Goal: Navigation & Orientation: Find specific page/section

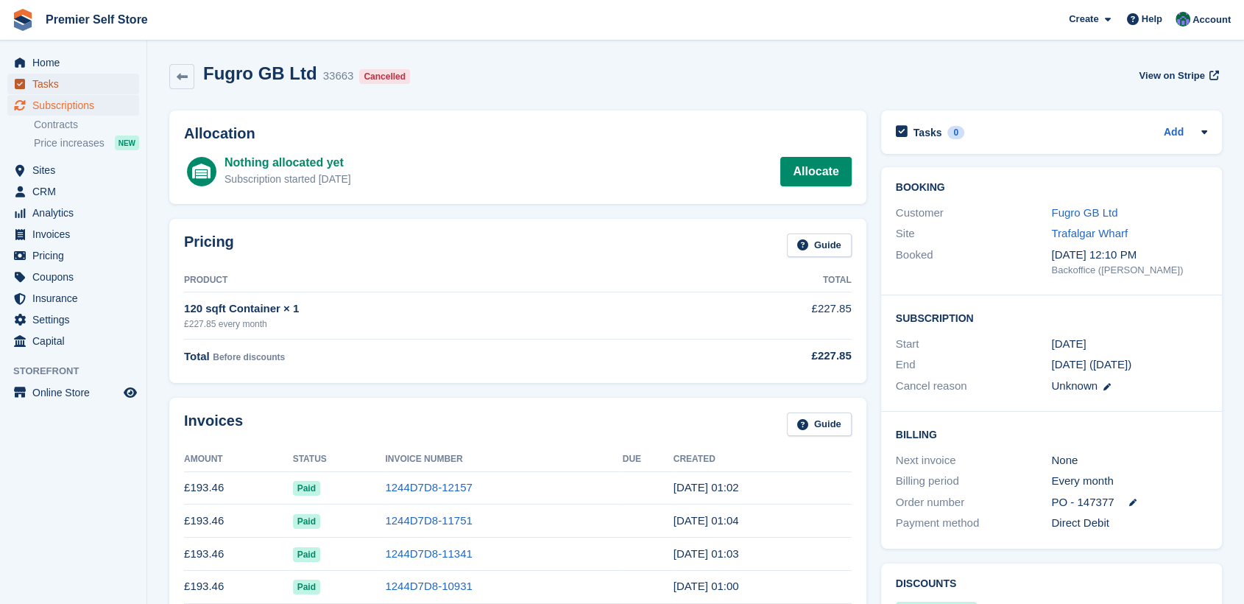
click at [38, 82] on span "Tasks" at bounding box center [76, 84] width 88 height 21
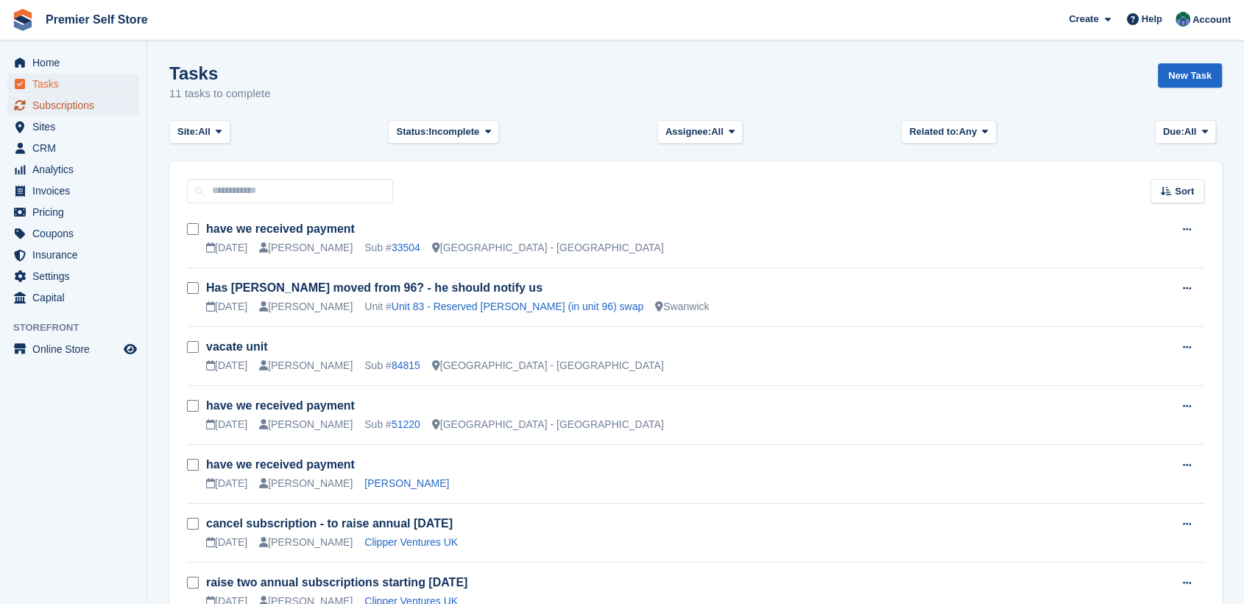
click at [65, 100] on span "Subscriptions" at bounding box center [76, 105] width 88 height 21
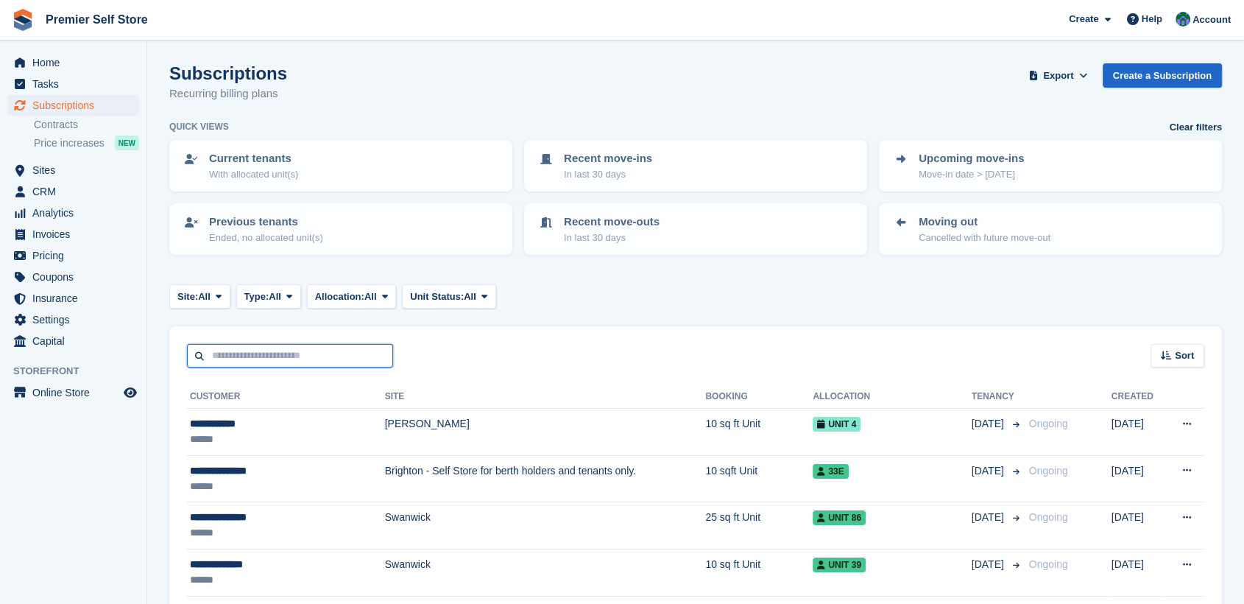
click at [223, 353] on input "text" at bounding box center [290, 356] width 206 height 24
type input "******"
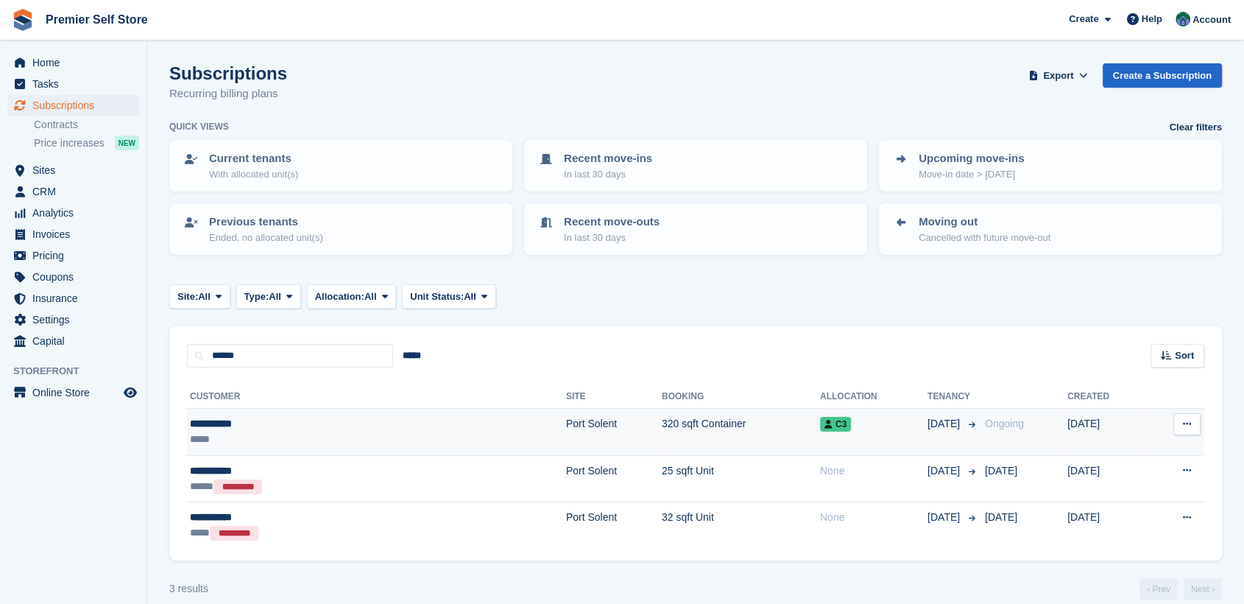
click at [223, 419] on div "**********" at bounding box center [289, 423] width 199 height 15
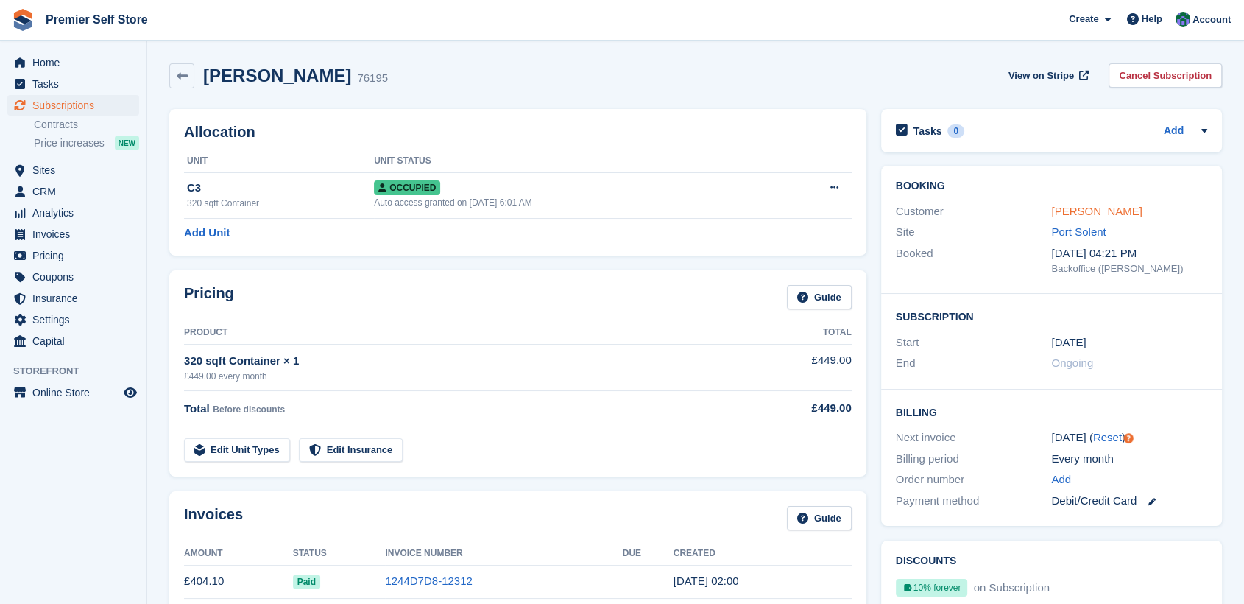
click at [1089, 213] on link "[PERSON_NAME]" at bounding box center [1096, 211] width 91 height 13
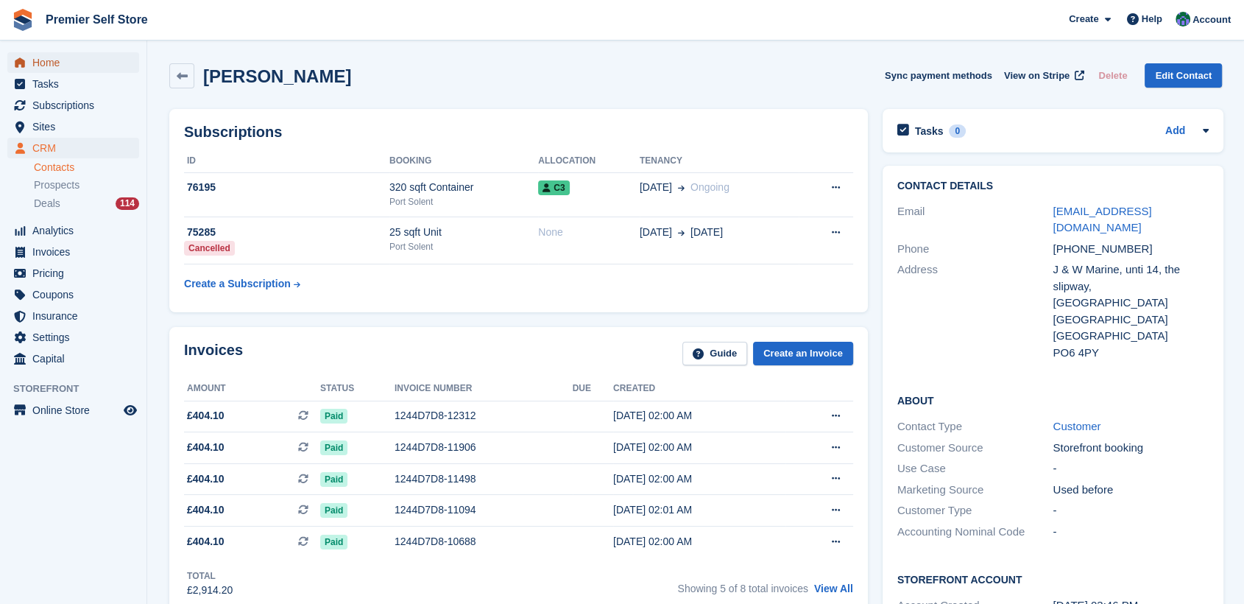
click at [29, 66] on link "Home" at bounding box center [73, 62] width 132 height 21
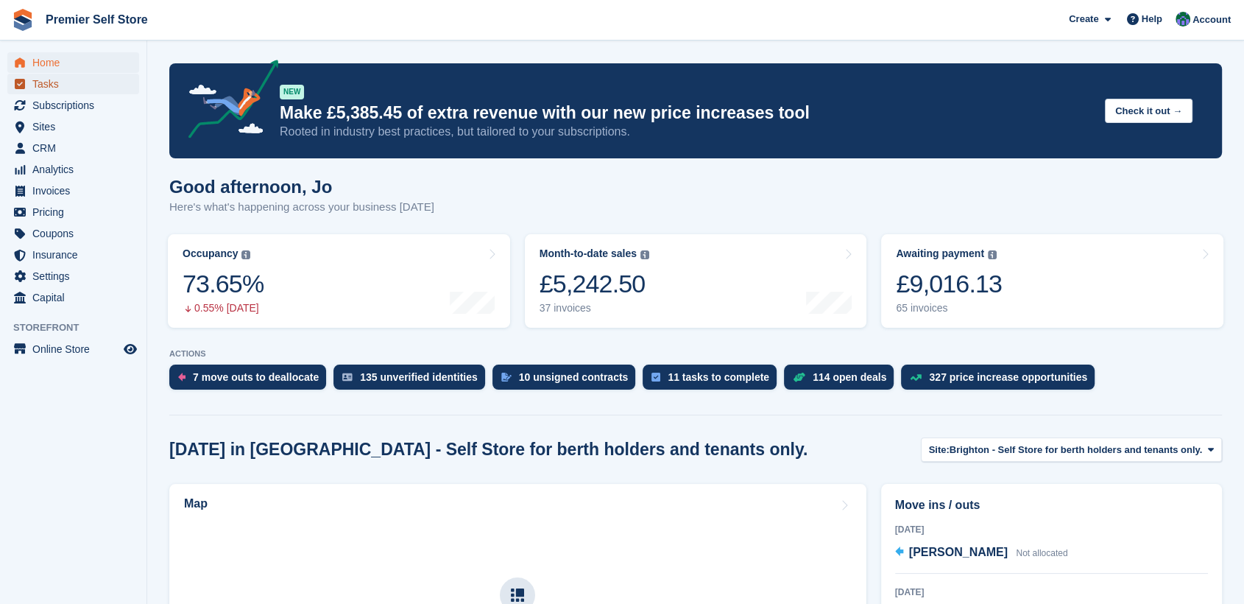
click at [44, 82] on span "Tasks" at bounding box center [76, 84] width 88 height 21
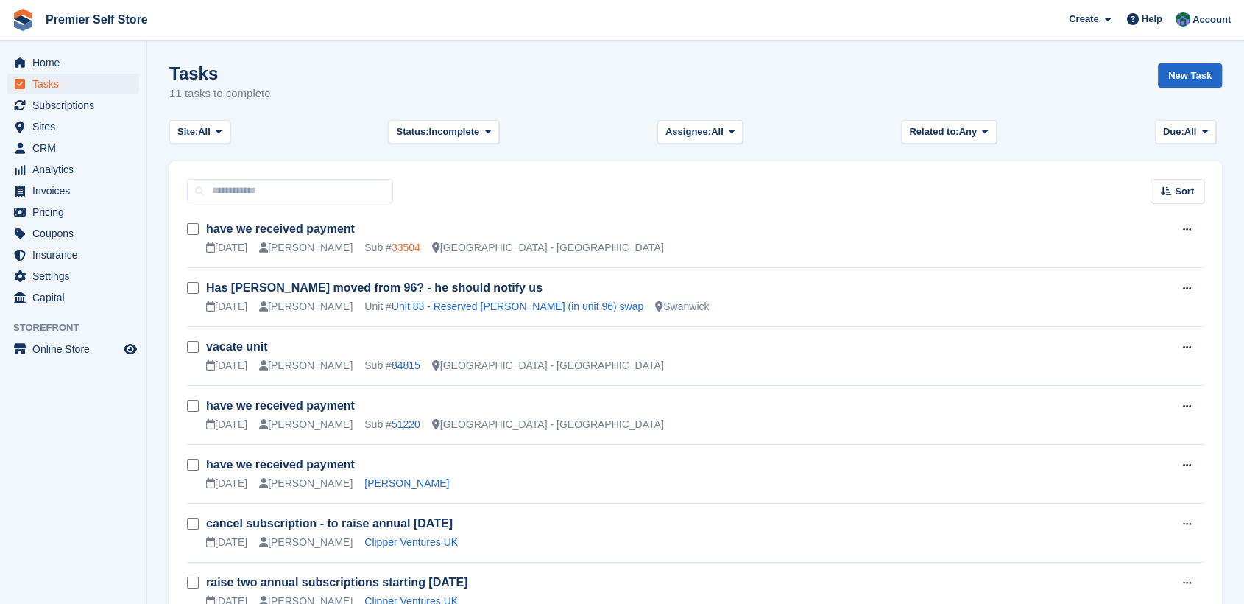
click at [392, 243] on link "33504" at bounding box center [406, 247] width 29 height 12
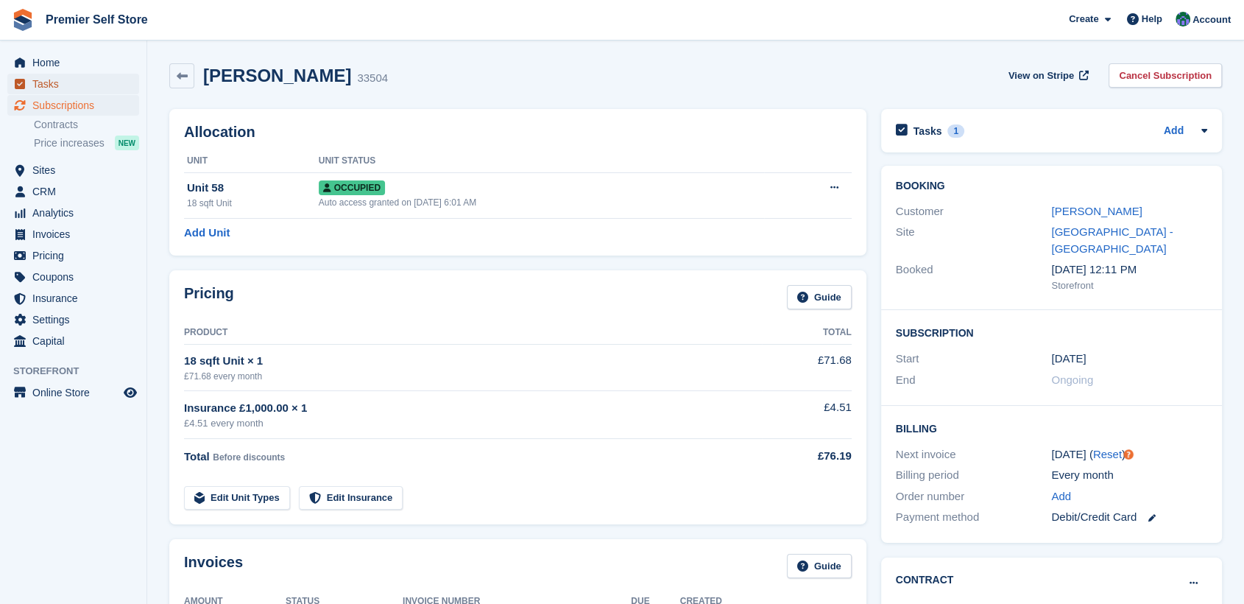
click at [52, 82] on span "Tasks" at bounding box center [76, 84] width 88 height 21
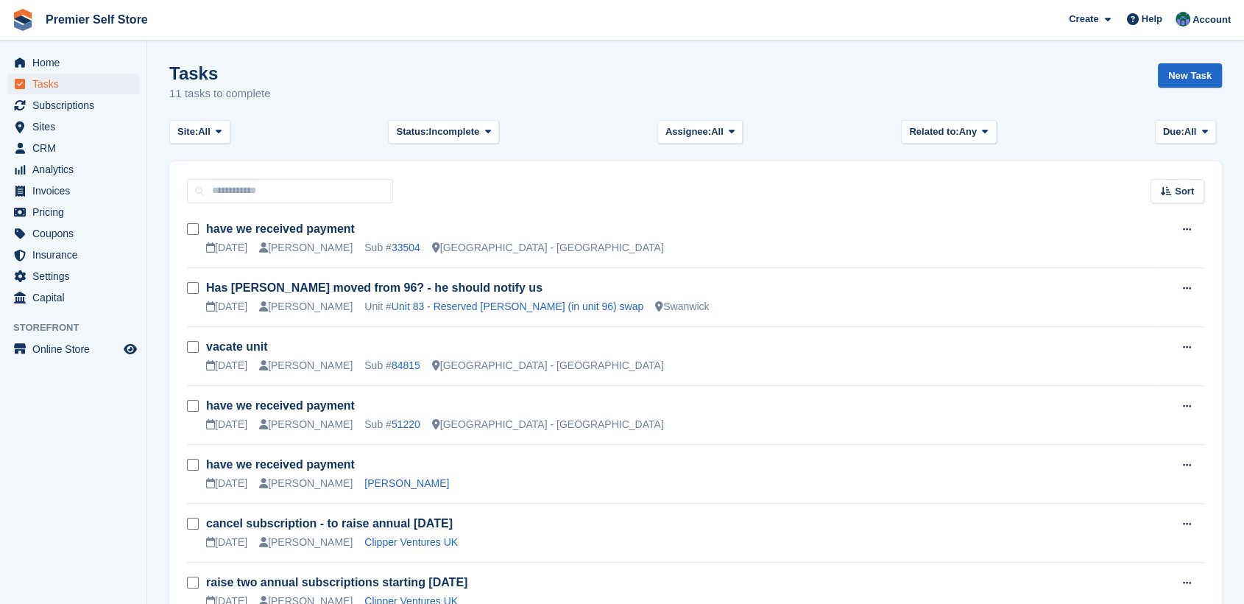
scroll to position [82, 0]
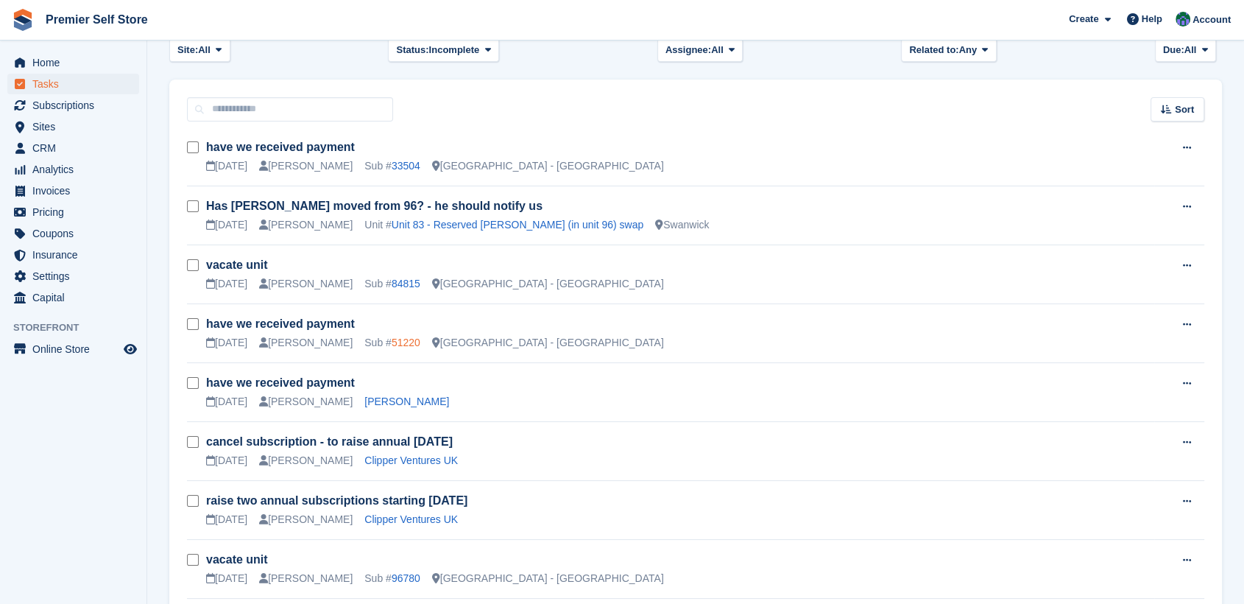
click at [392, 344] on link "51220" at bounding box center [406, 342] width 29 height 12
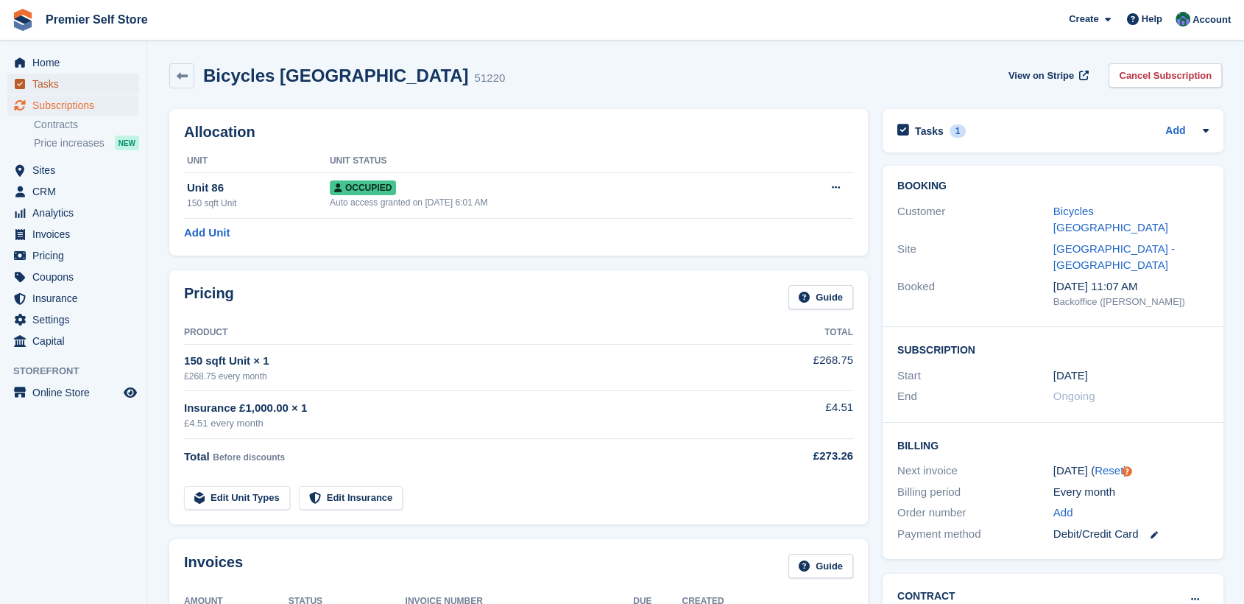
click at [52, 85] on span "Tasks" at bounding box center [76, 84] width 88 height 21
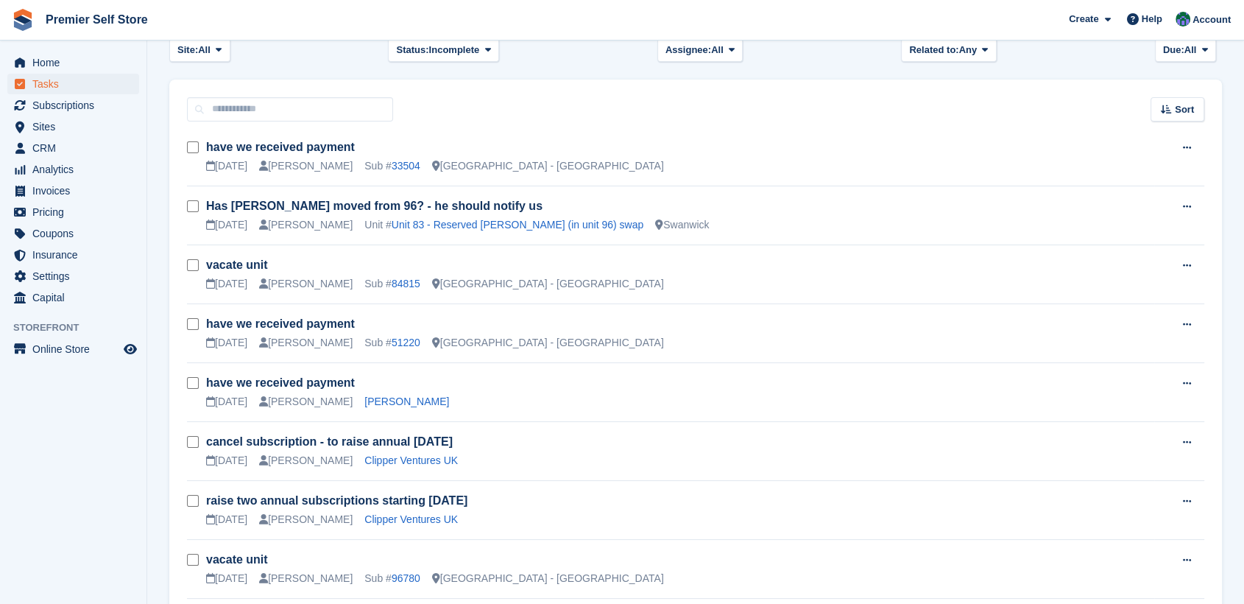
scroll to position [163, 0]
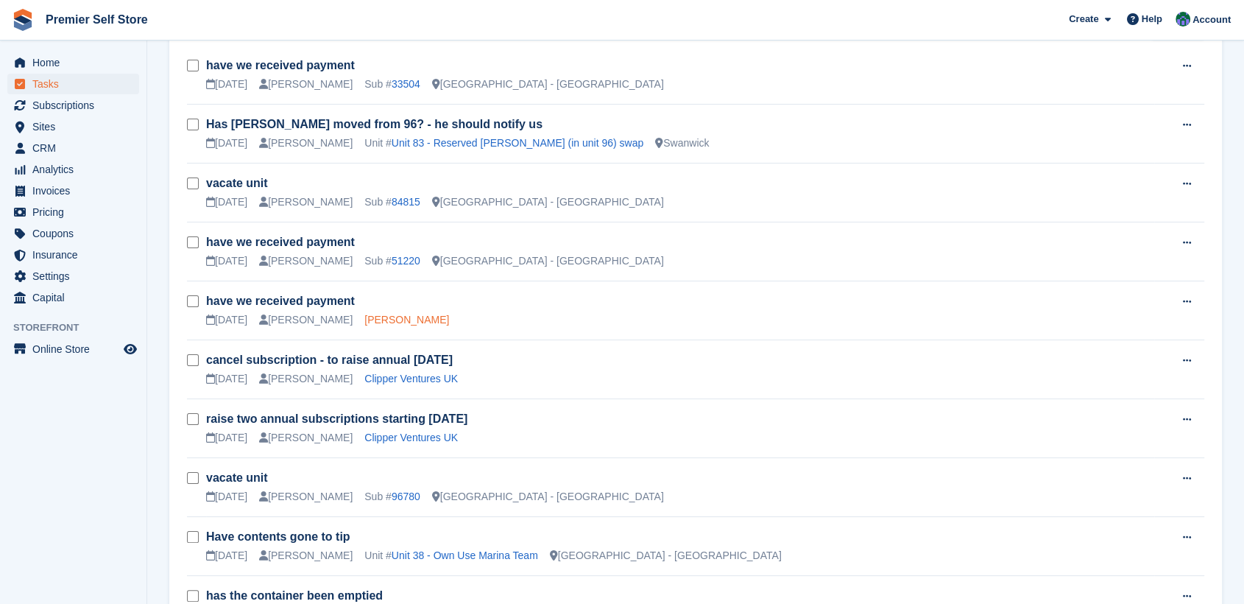
click at [364, 317] on link "Jessica Dery" at bounding box center [406, 320] width 85 height 12
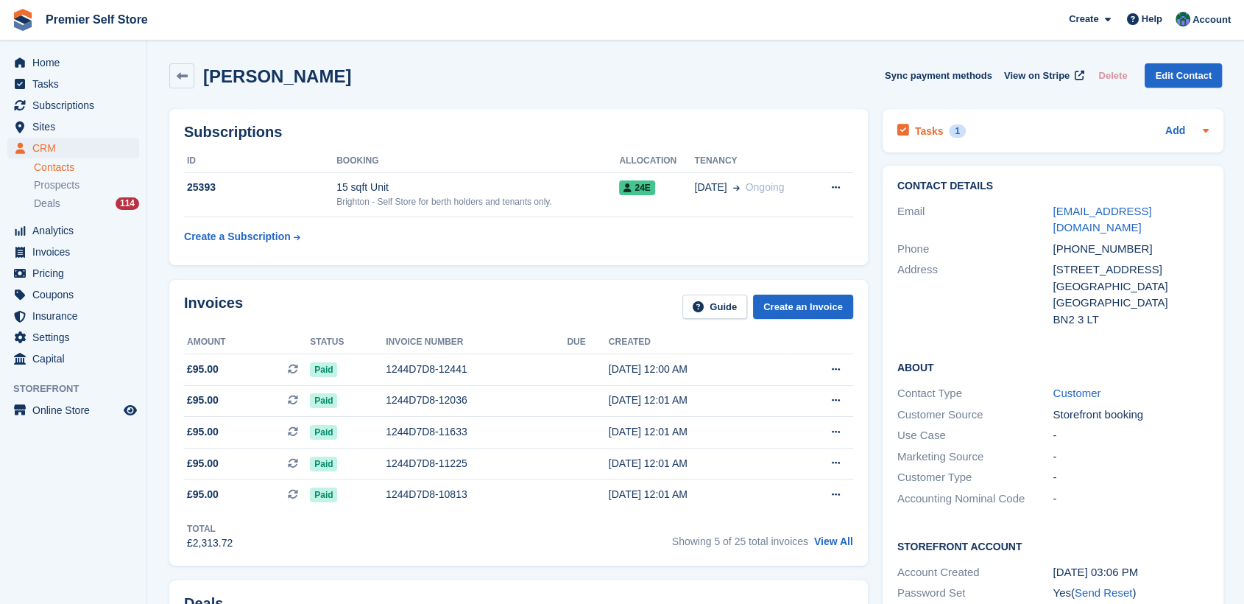
click at [921, 125] on h2 "Tasks" at bounding box center [929, 130] width 29 height 13
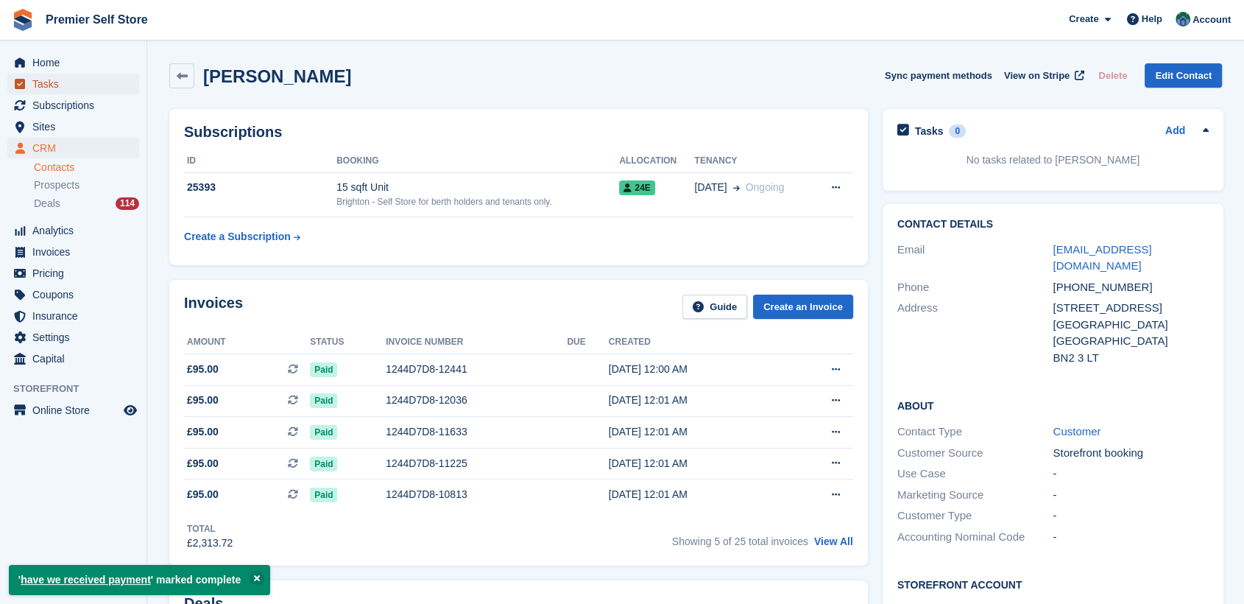
click at [52, 84] on span "Tasks" at bounding box center [76, 84] width 88 height 21
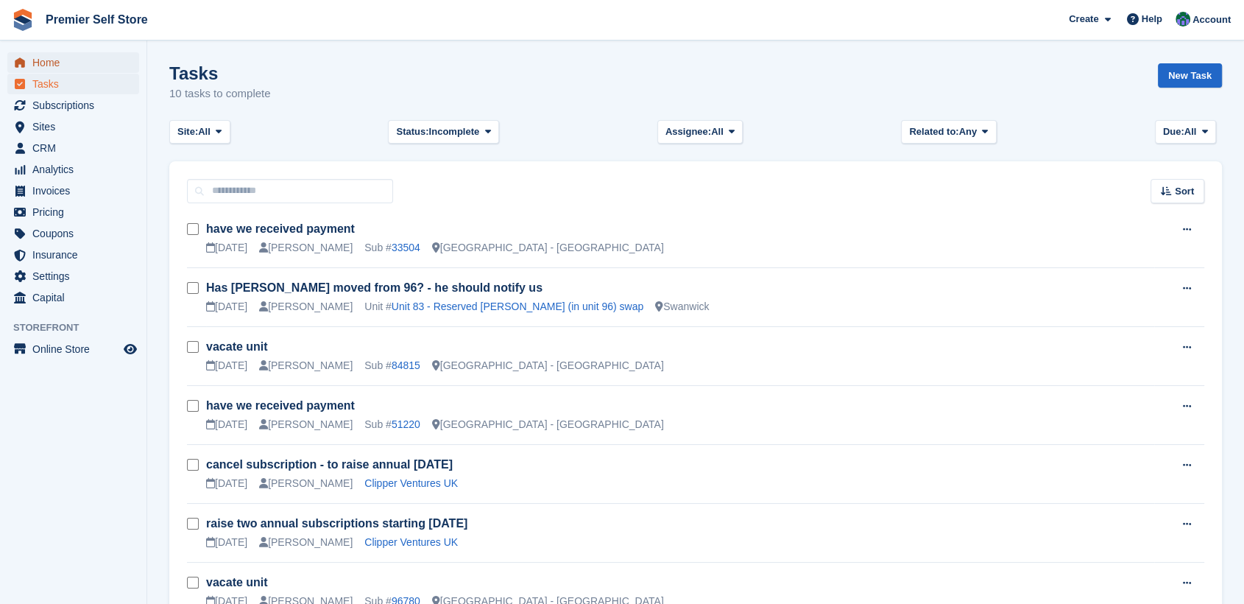
click at [52, 56] on span "Home" at bounding box center [76, 62] width 88 height 21
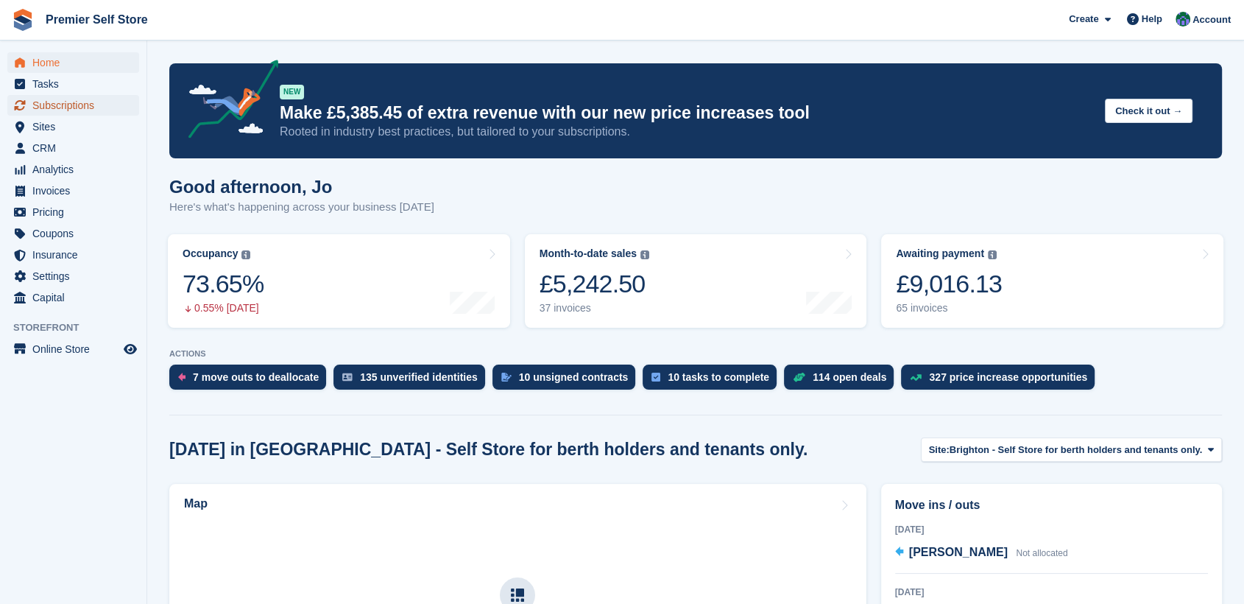
click at [58, 102] on span "Subscriptions" at bounding box center [76, 105] width 88 height 21
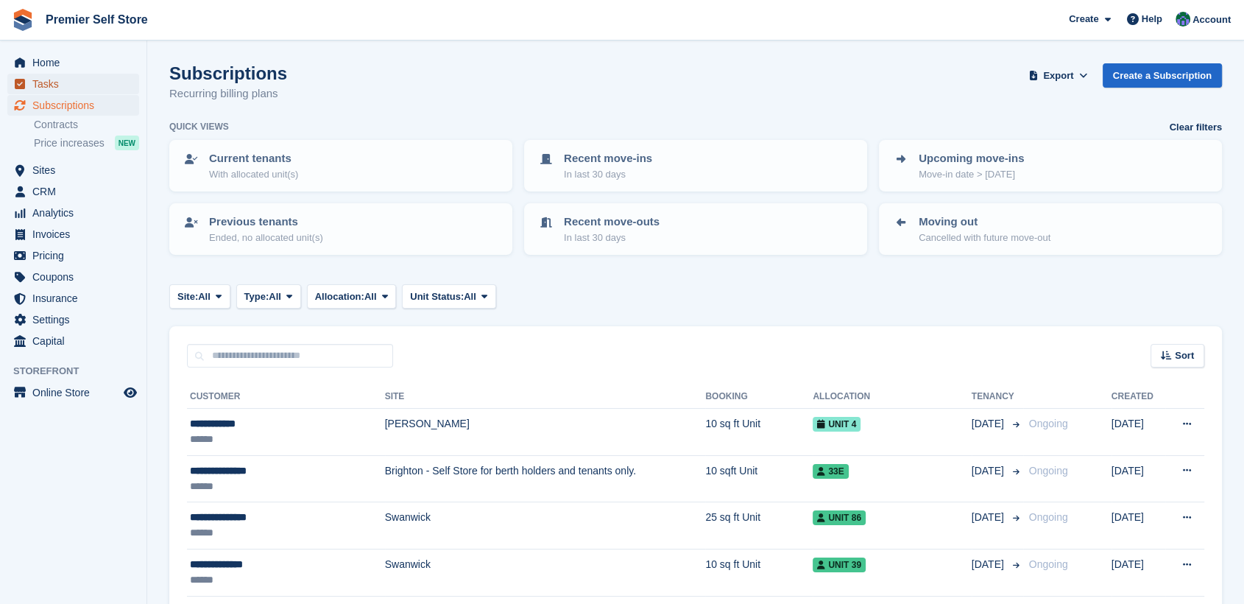
click at [50, 78] on span "Tasks" at bounding box center [76, 84] width 88 height 21
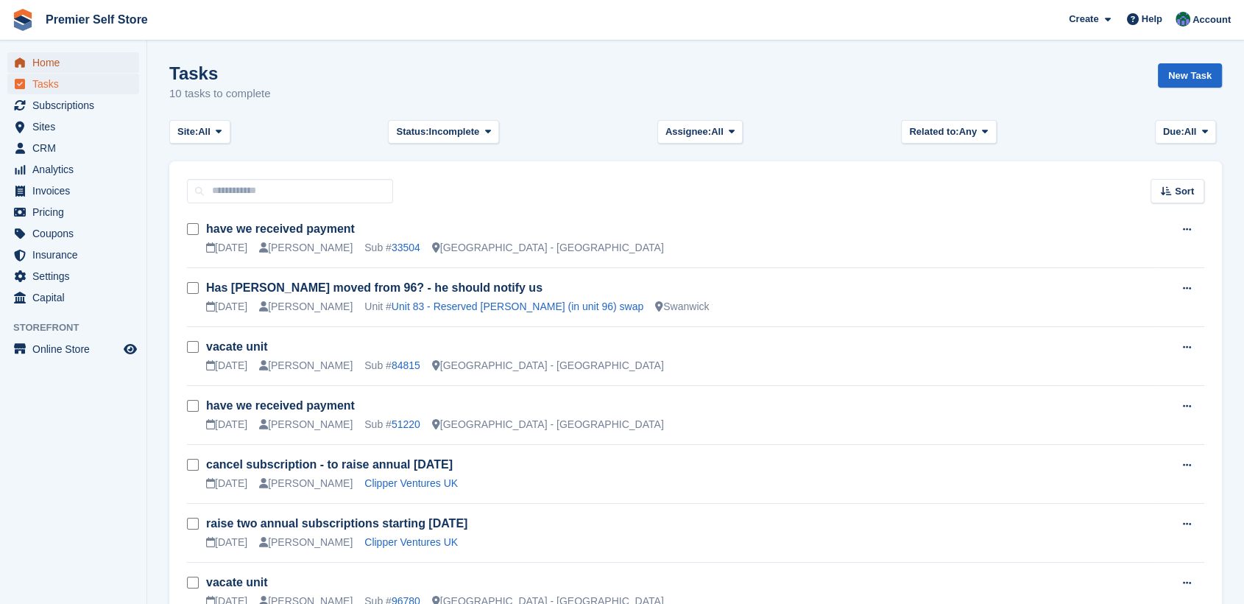
click at [46, 60] on span "Home" at bounding box center [76, 62] width 88 height 21
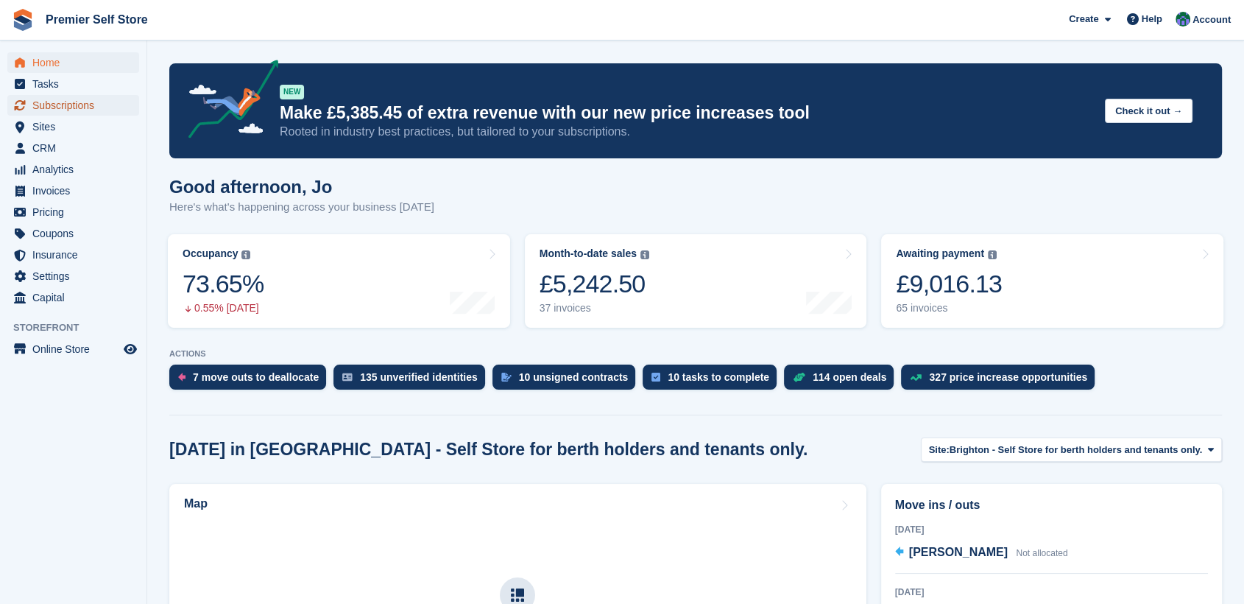
click at [55, 104] on span "Subscriptions" at bounding box center [76, 105] width 88 height 21
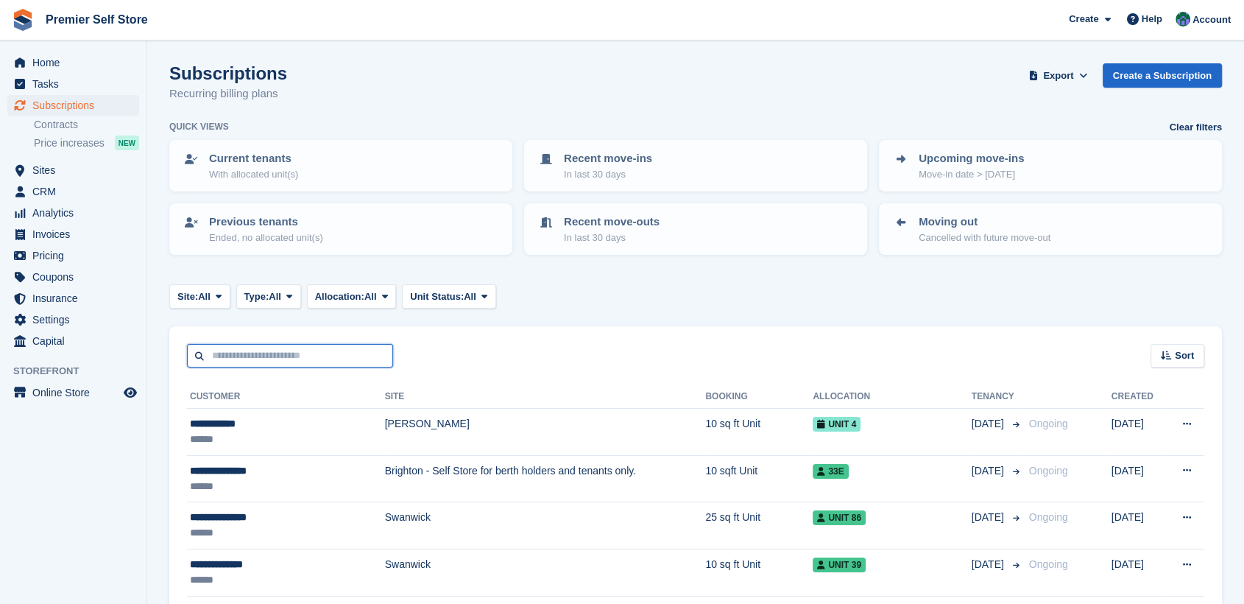
click at [287, 354] on input "text" at bounding box center [290, 356] width 206 height 24
type input "********"
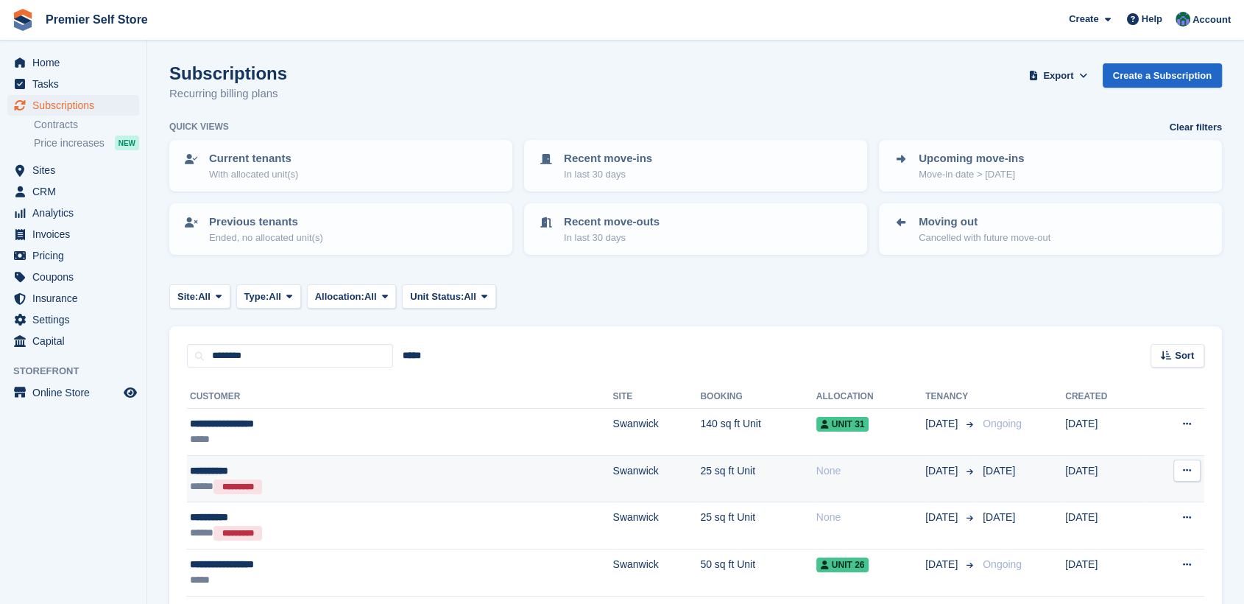
scroll to position [82, 0]
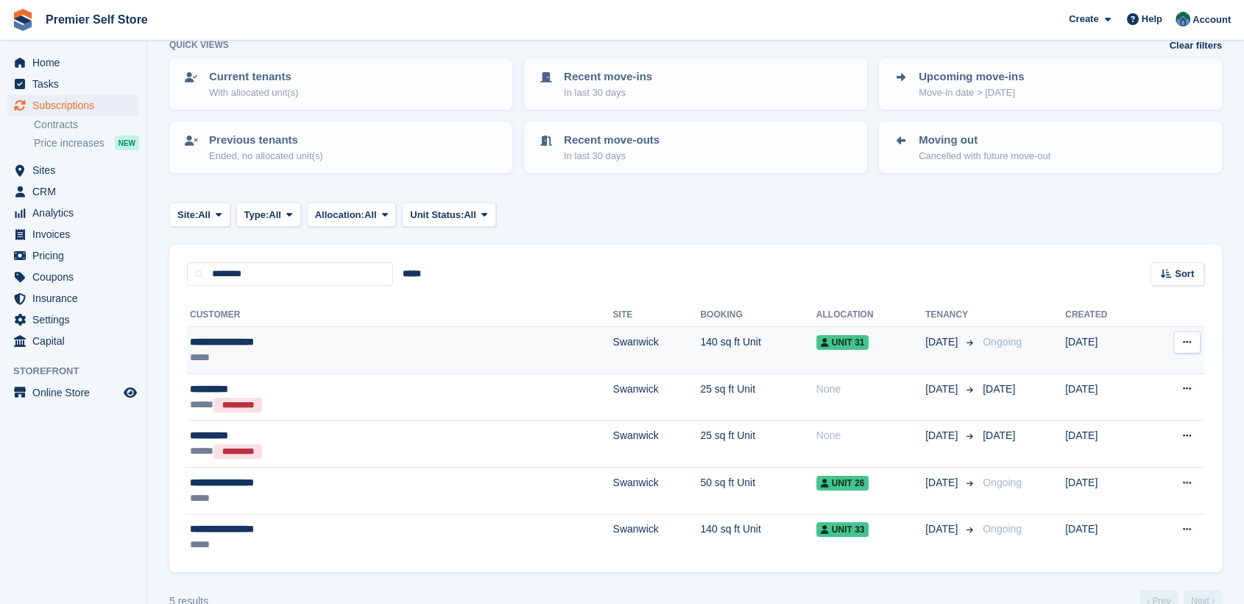
click at [230, 341] on div "**********" at bounding box center [300, 341] width 220 height 15
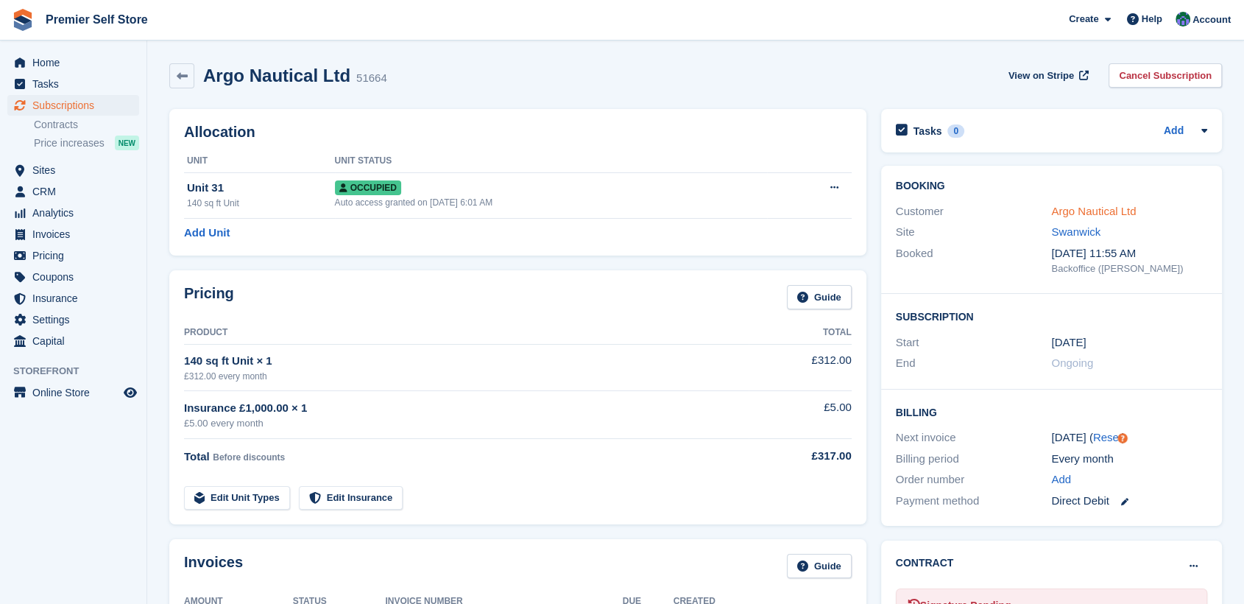
click at [1106, 211] on link "Argo Nautical Ltd" at bounding box center [1093, 211] width 85 height 13
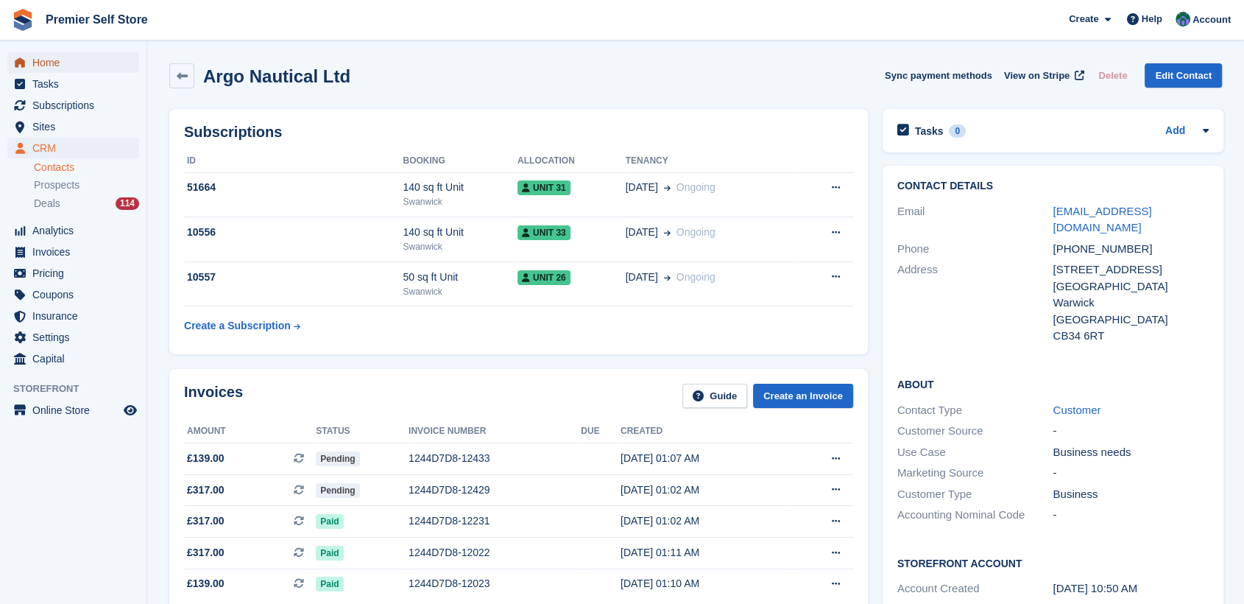
click at [49, 57] on span "Home" at bounding box center [76, 62] width 88 height 21
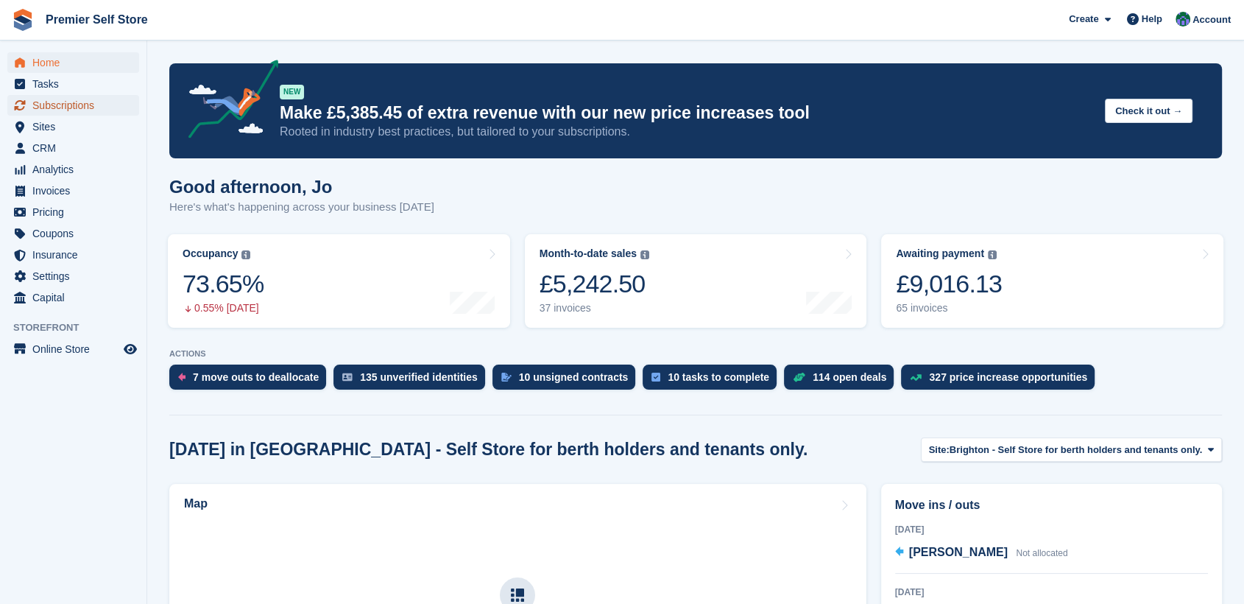
click at [60, 103] on span "Subscriptions" at bounding box center [76, 105] width 88 height 21
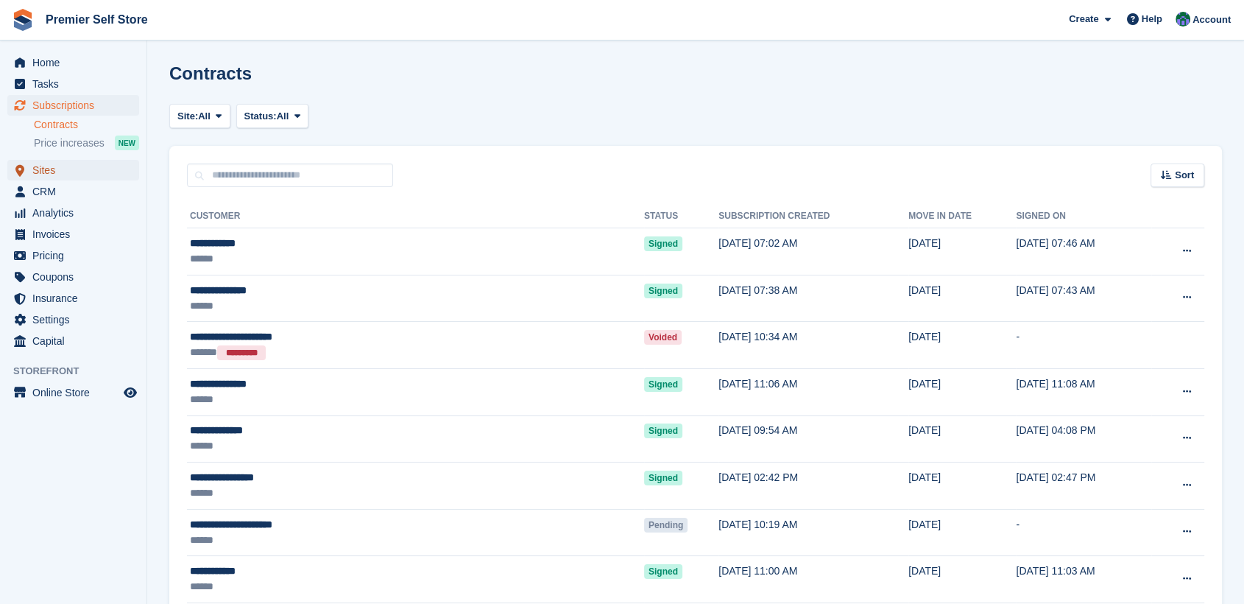
click at [54, 170] on span "Sites" at bounding box center [76, 170] width 88 height 21
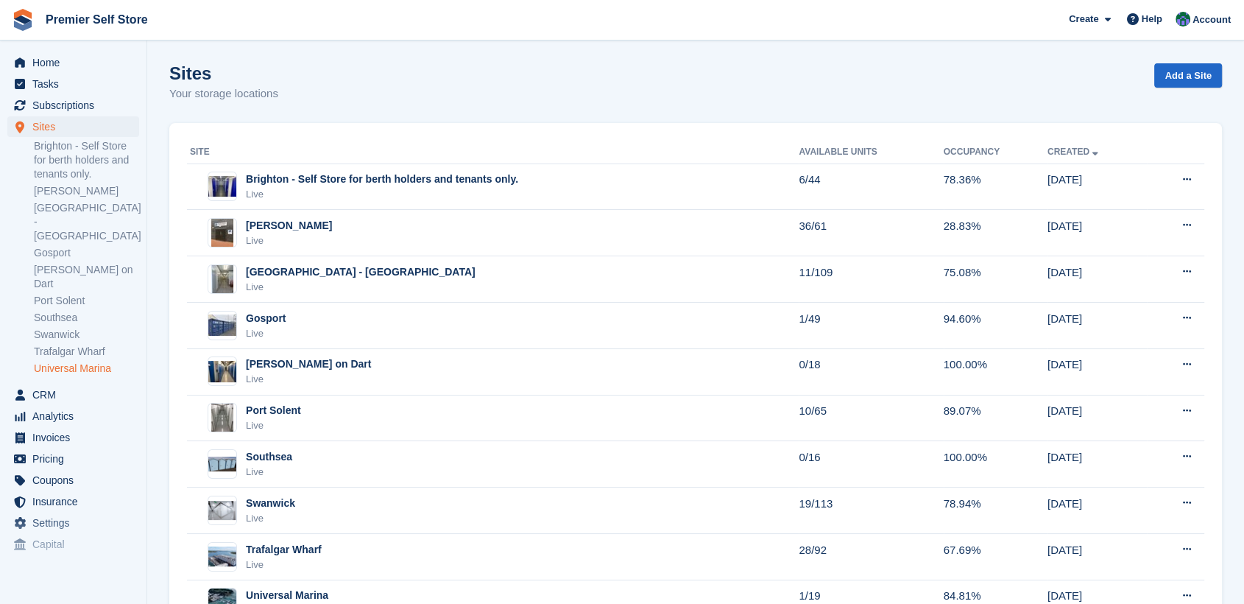
click at [77, 361] on link "Universal Marina" at bounding box center [86, 368] width 105 height 14
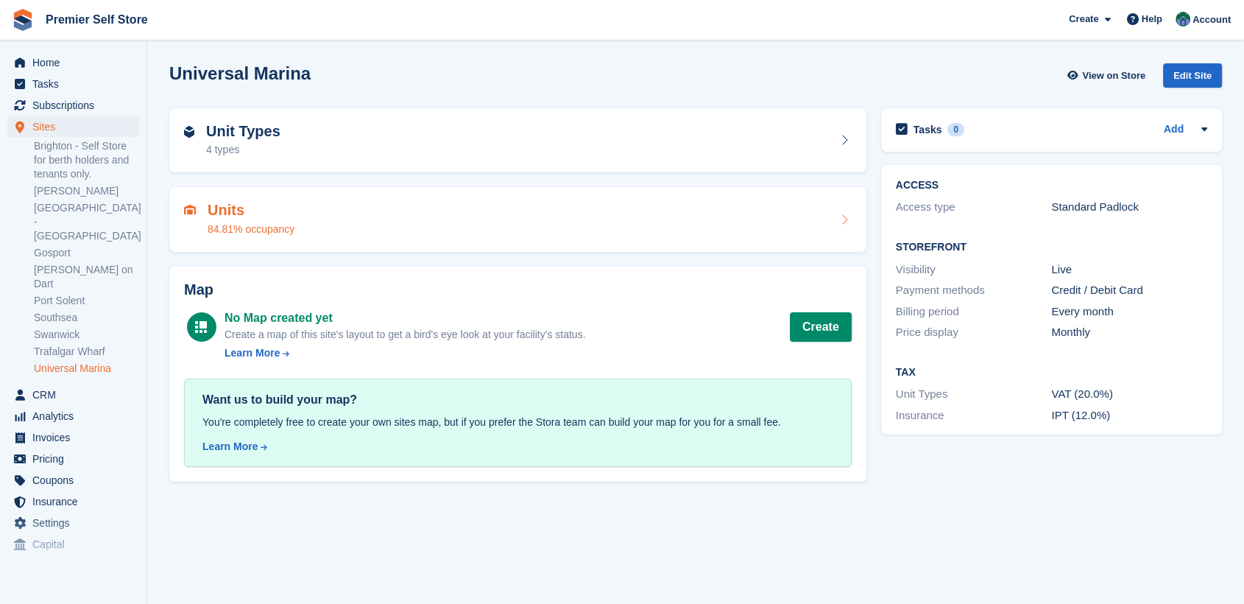
click at [409, 203] on div "Units 84.81% occupancy" at bounding box center [518, 219] width 668 height 35
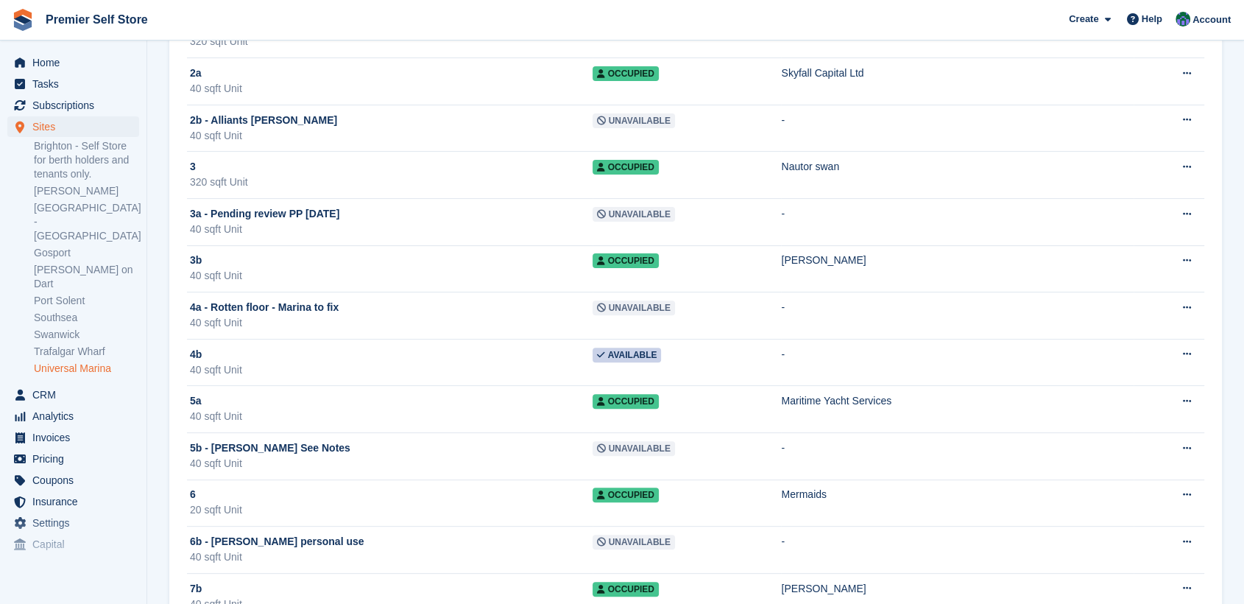
scroll to position [490, 0]
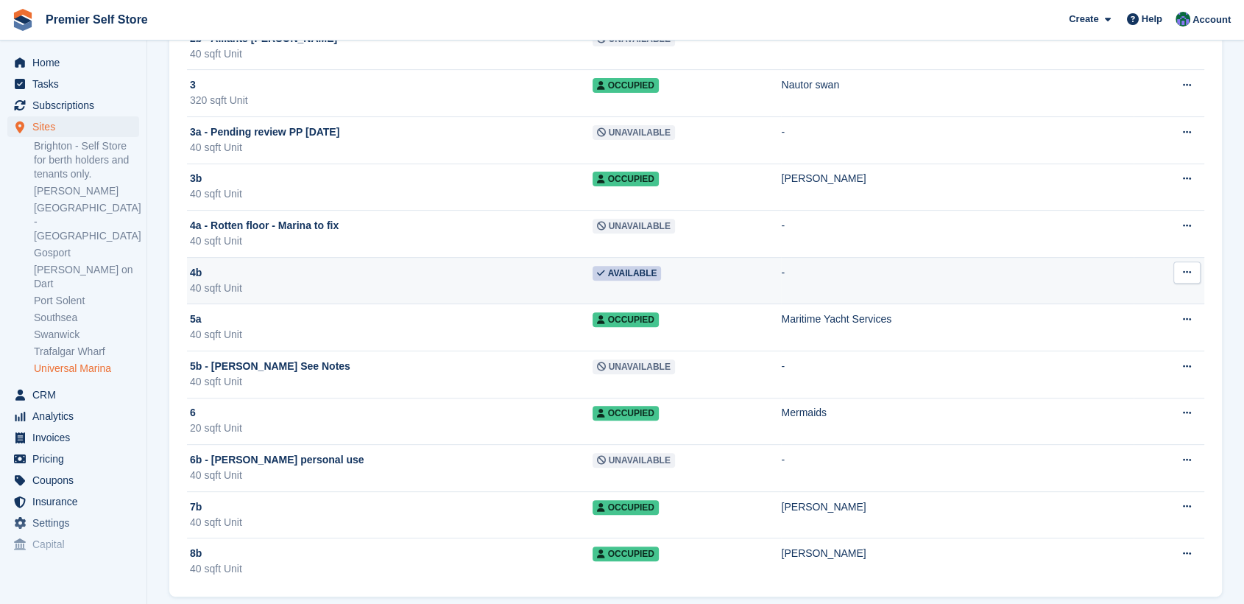
click at [1188, 267] on icon at bounding box center [1187, 272] width 8 height 10
click at [1095, 300] on p "Edit unit" at bounding box center [1130, 300] width 128 height 19
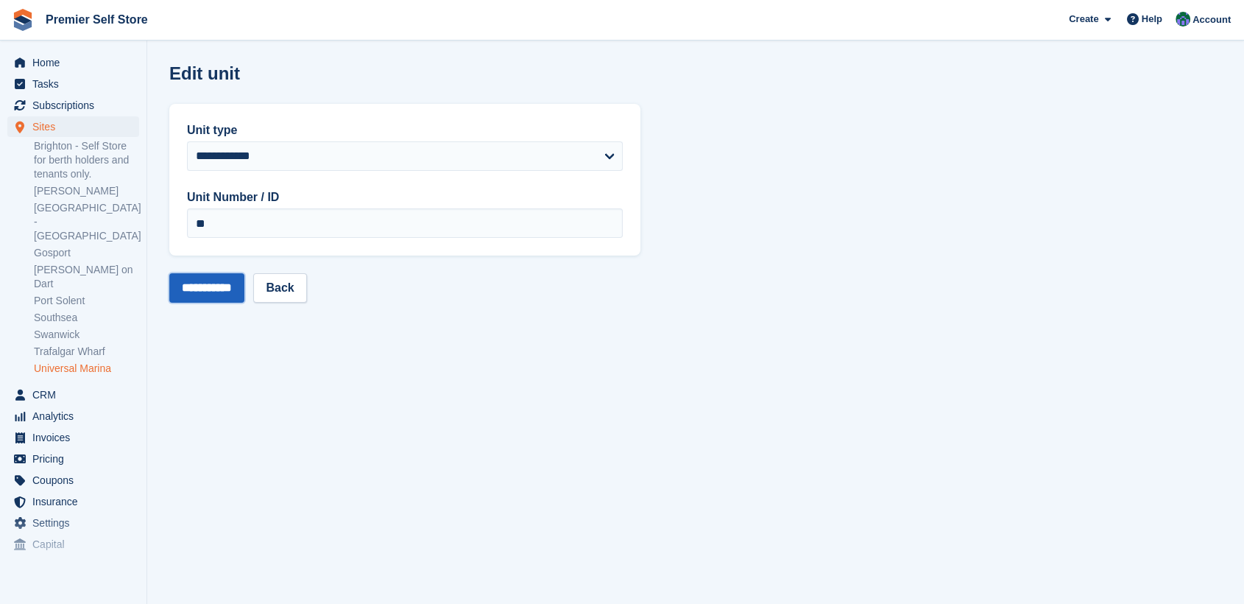
click at [220, 286] on input "**********" at bounding box center [206, 287] width 75 height 29
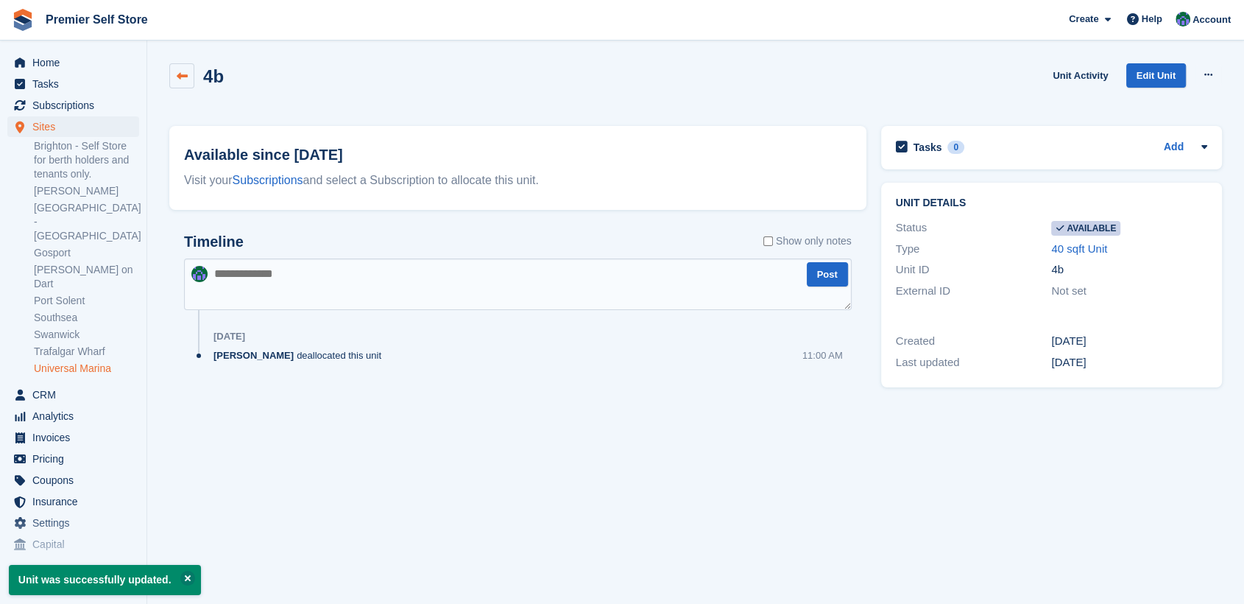
click at [177, 77] on icon at bounding box center [182, 76] width 11 height 11
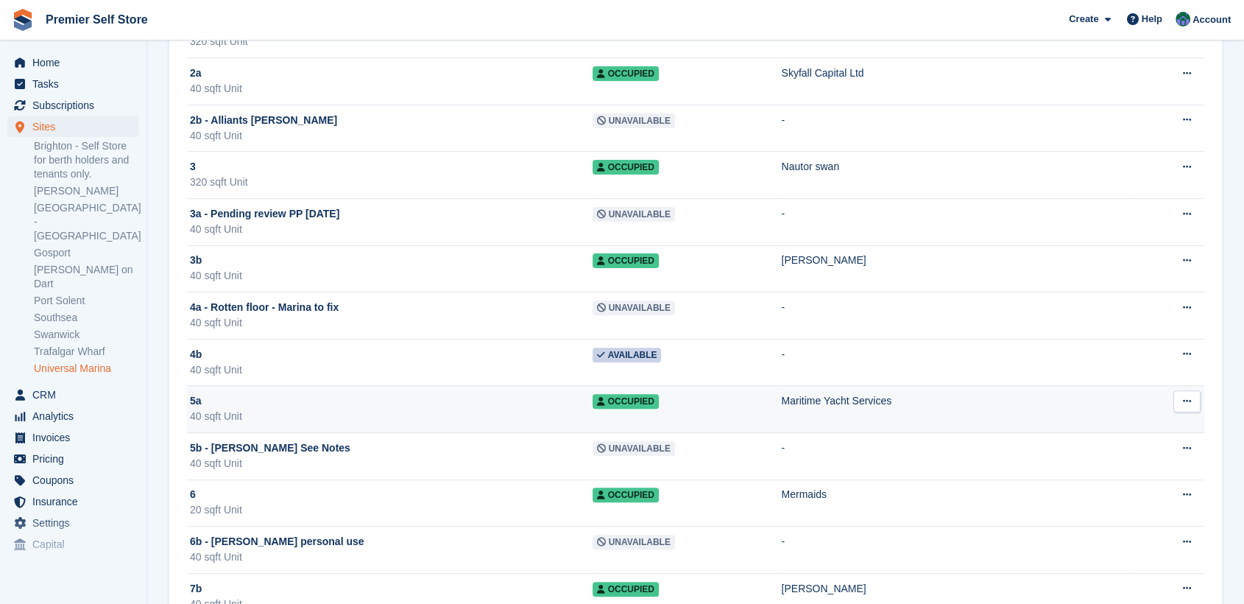
scroll to position [503, 0]
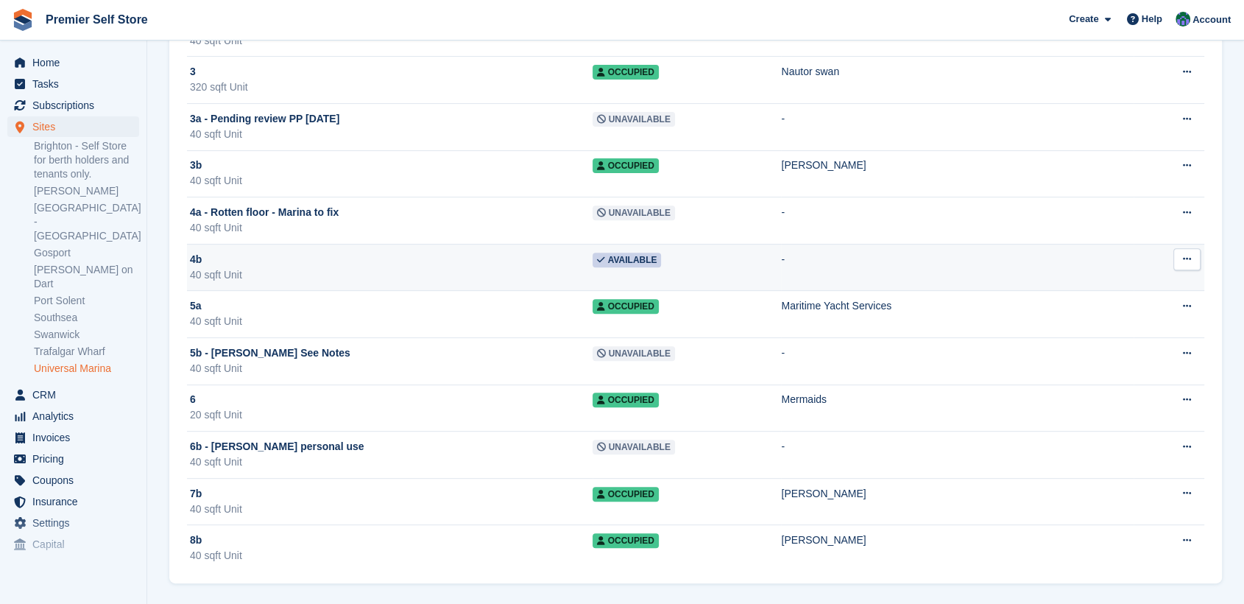
click at [1185, 255] on icon at bounding box center [1187, 259] width 8 height 10
click at [1094, 309] on p "Unit activity" at bounding box center [1130, 306] width 128 height 19
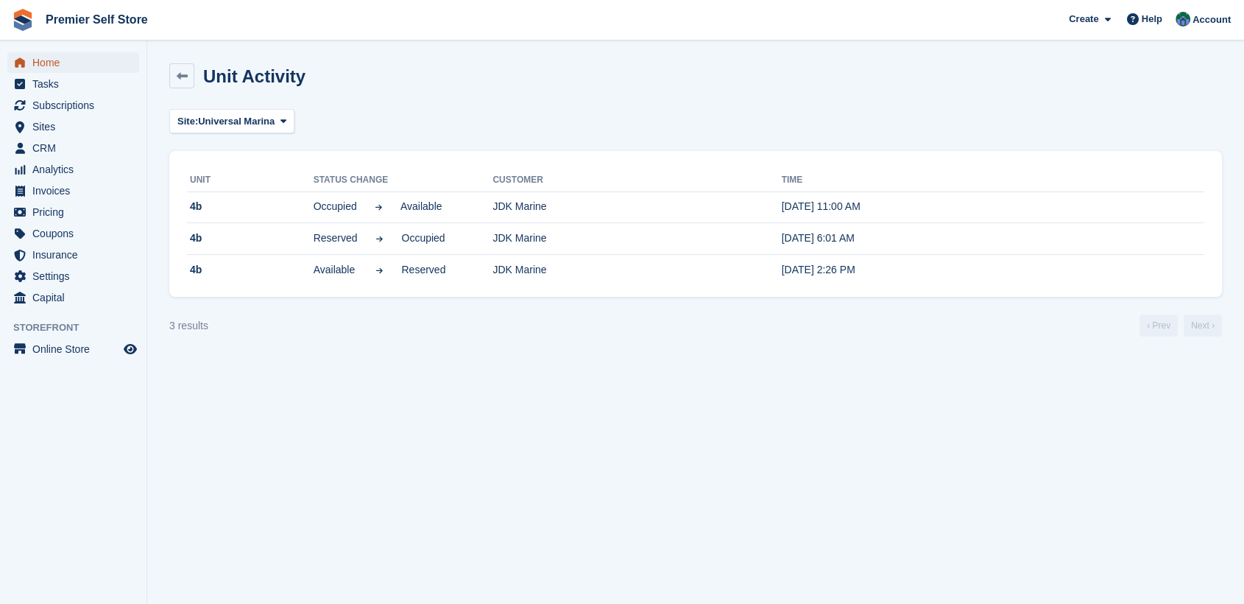
click at [54, 60] on span "Home" at bounding box center [76, 62] width 88 height 21
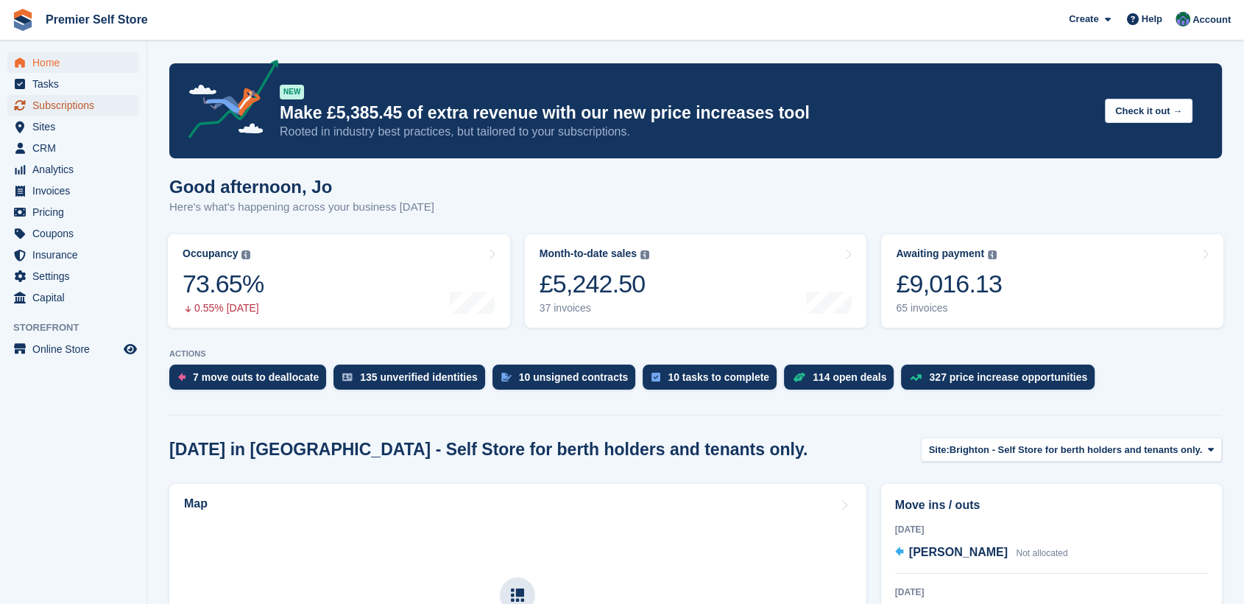
click at [49, 109] on span "Subscriptions" at bounding box center [76, 105] width 88 height 21
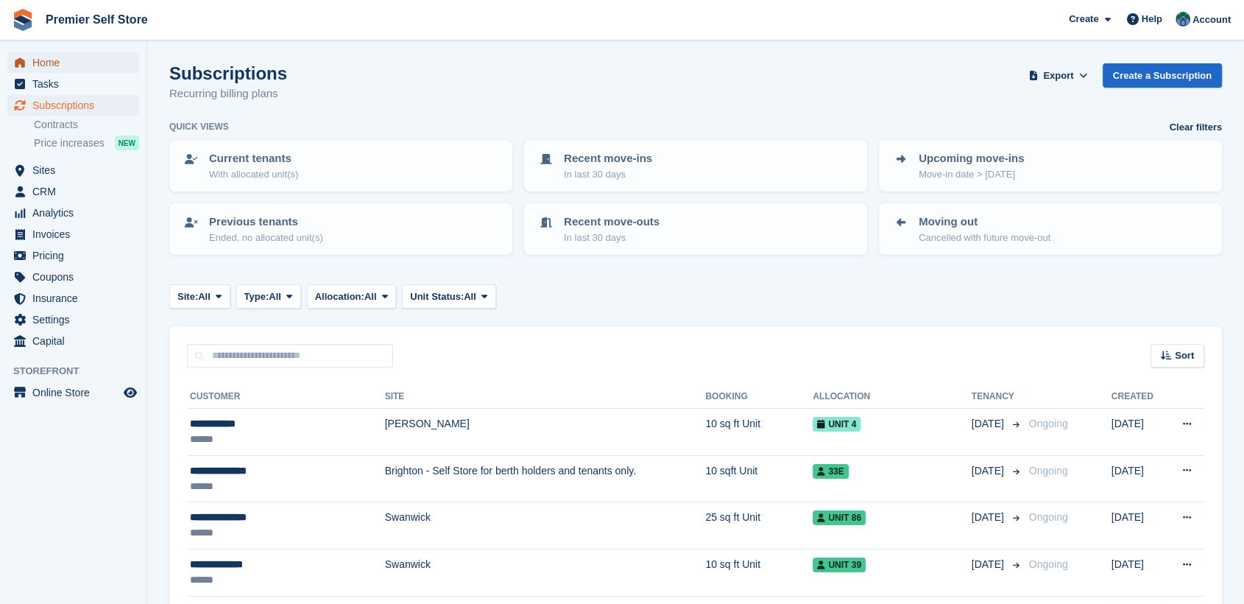
click at [39, 66] on span "Home" at bounding box center [76, 62] width 88 height 21
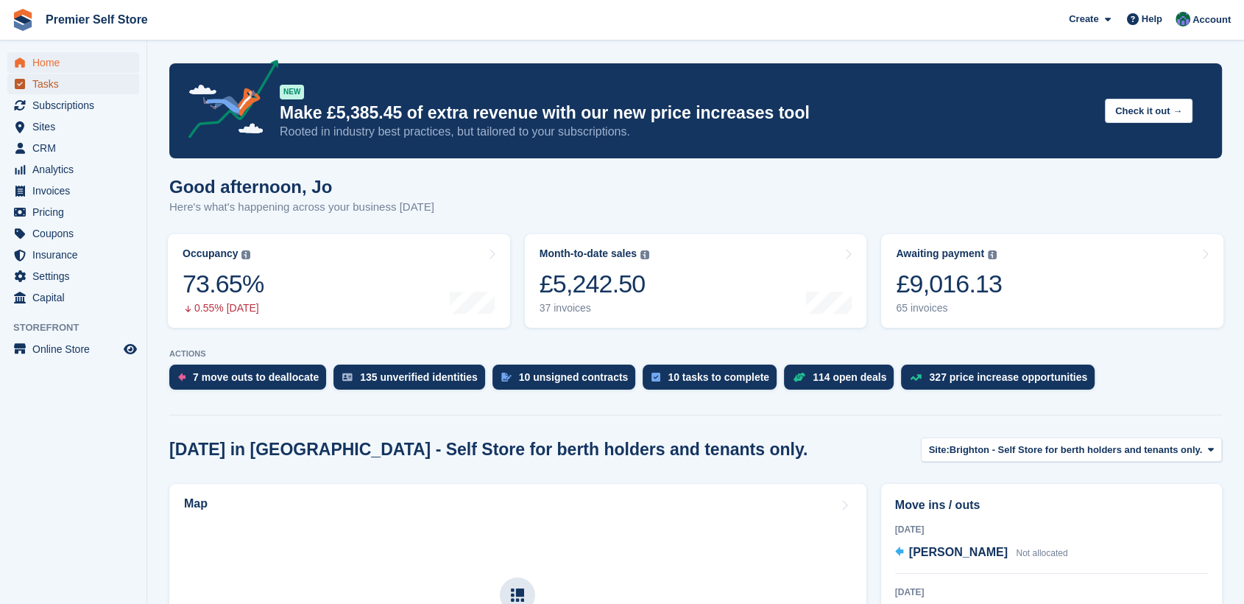
click at [43, 79] on span "Tasks" at bounding box center [76, 84] width 88 height 21
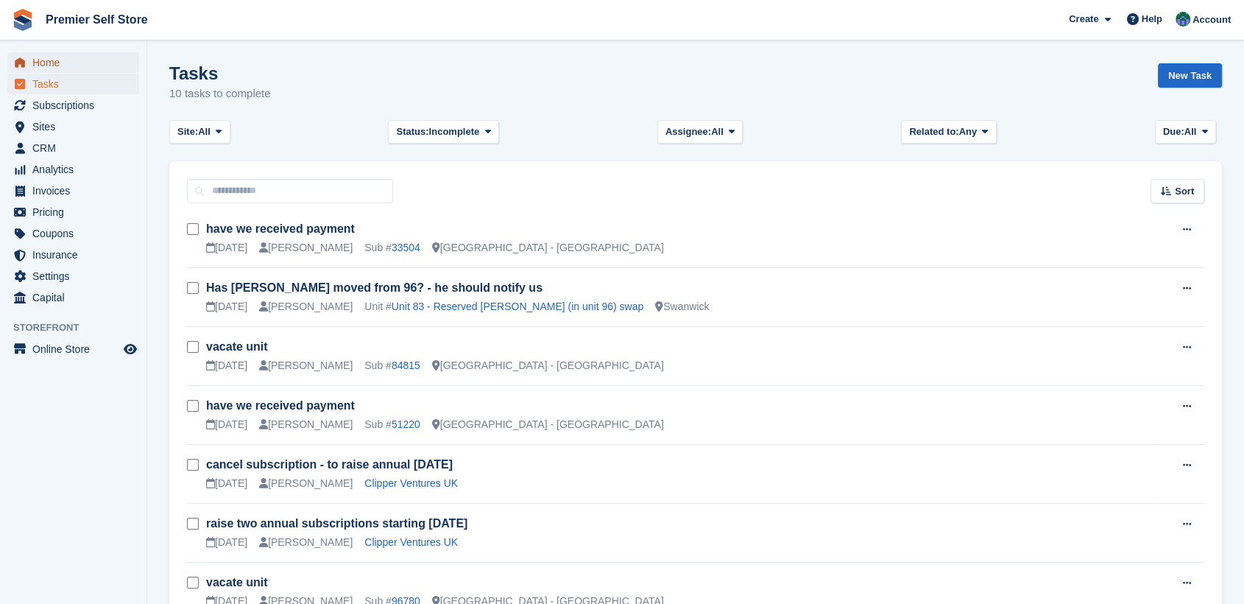
click at [54, 68] on span "Home" at bounding box center [76, 62] width 88 height 21
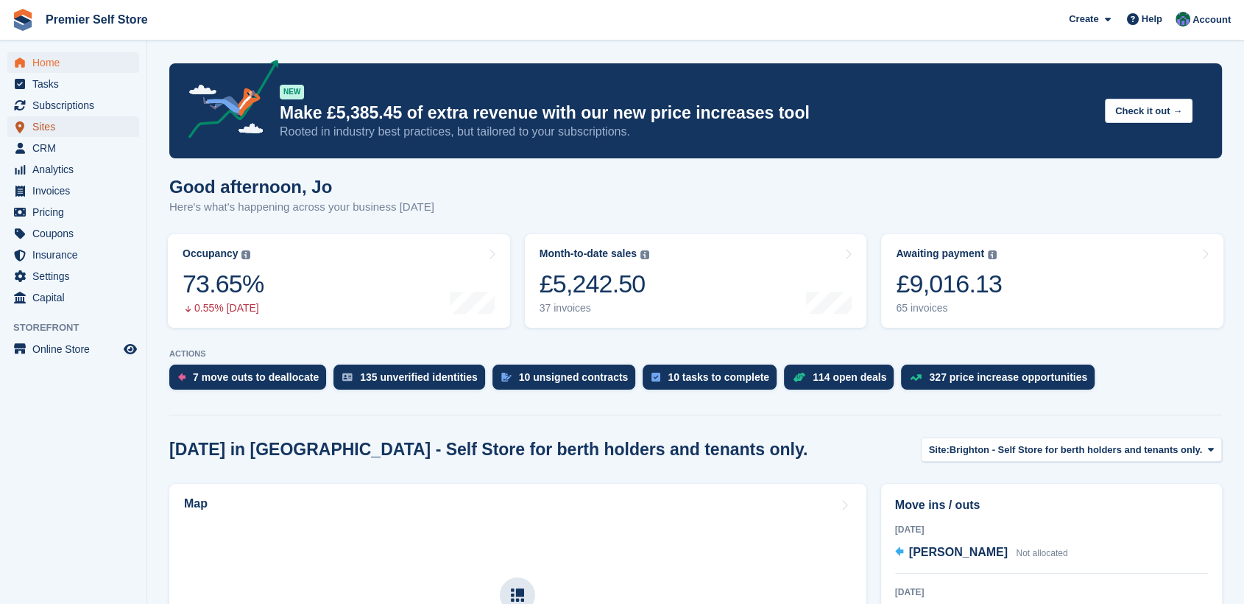
click at [46, 124] on span "Sites" at bounding box center [76, 126] width 88 height 21
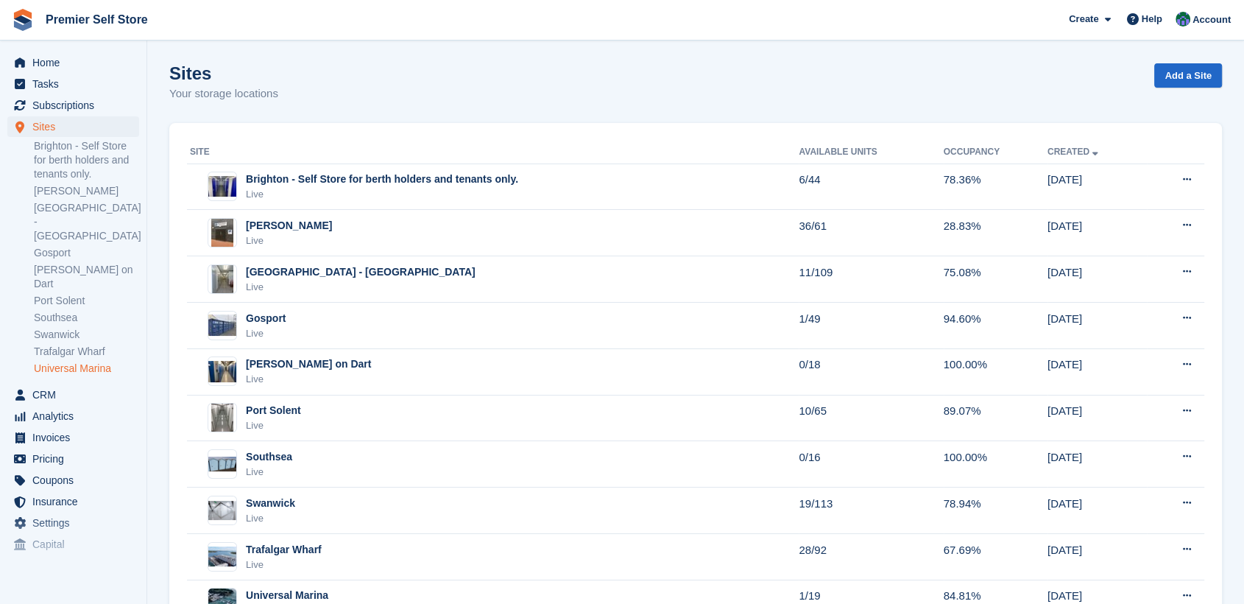
click at [65, 361] on link "Universal Marina" at bounding box center [86, 368] width 105 height 14
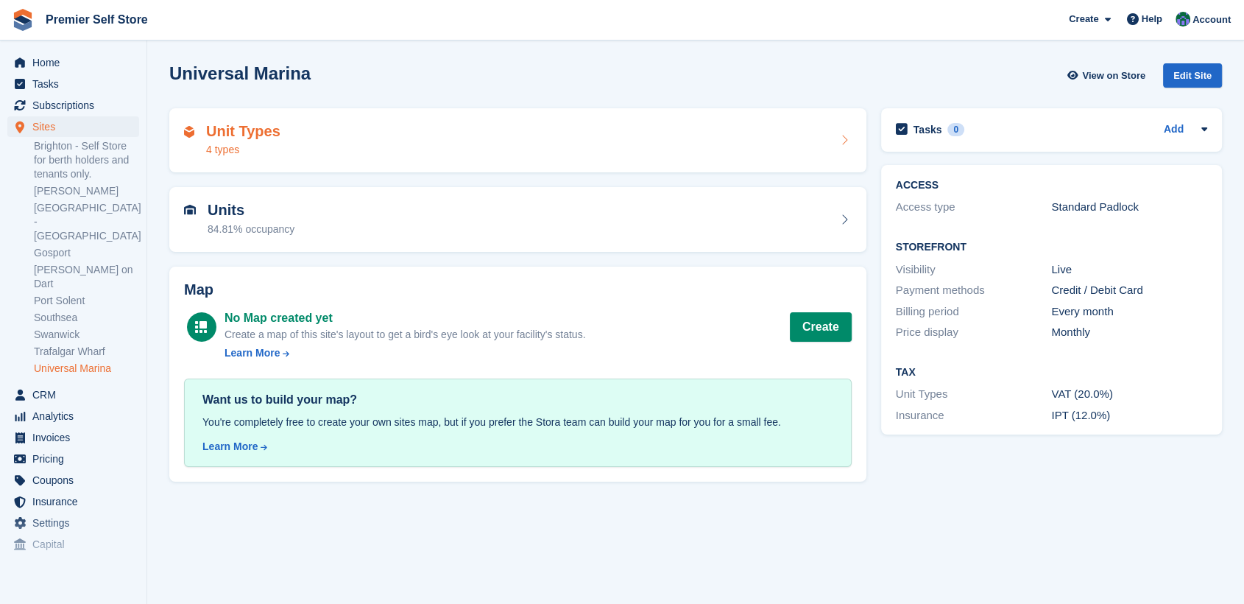
click at [291, 145] on div "Unit Types 4 types" at bounding box center [518, 140] width 668 height 35
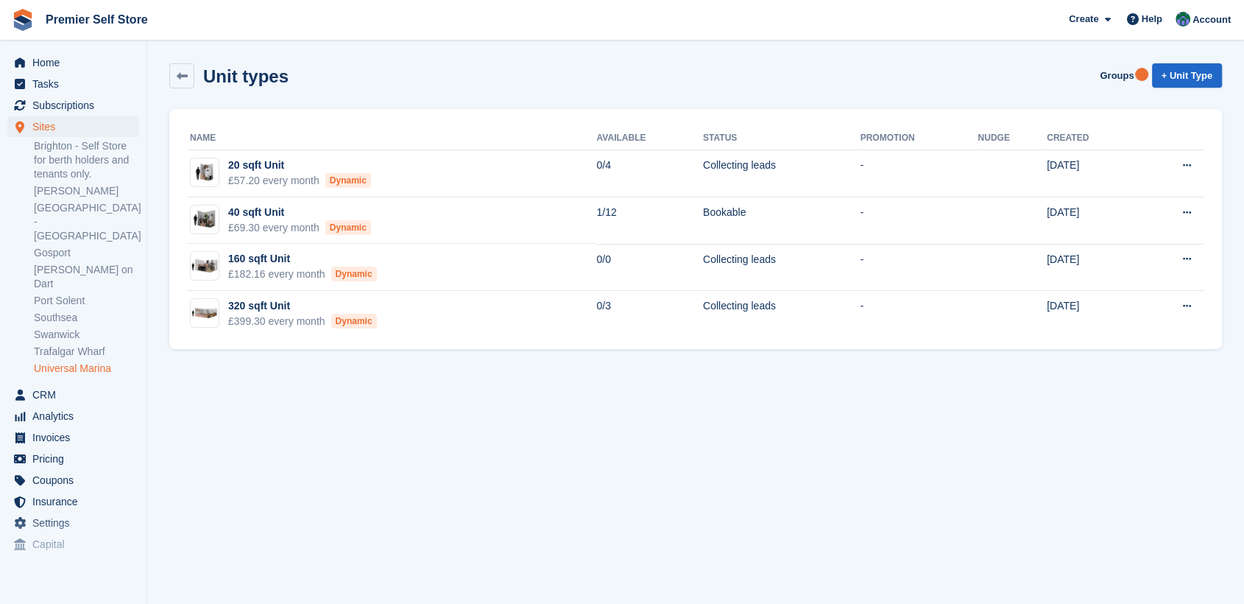
drag, startPoint x: 311, startPoint y: 448, endPoint x: 300, endPoint y: 430, distance: 20.5
click at [312, 448] on section "Unit types Groups + Unit Type Name Available Status Promotion Nudge Created 20 …" at bounding box center [695, 302] width 1097 height 604
click at [47, 65] on span "Home" at bounding box center [76, 62] width 88 height 21
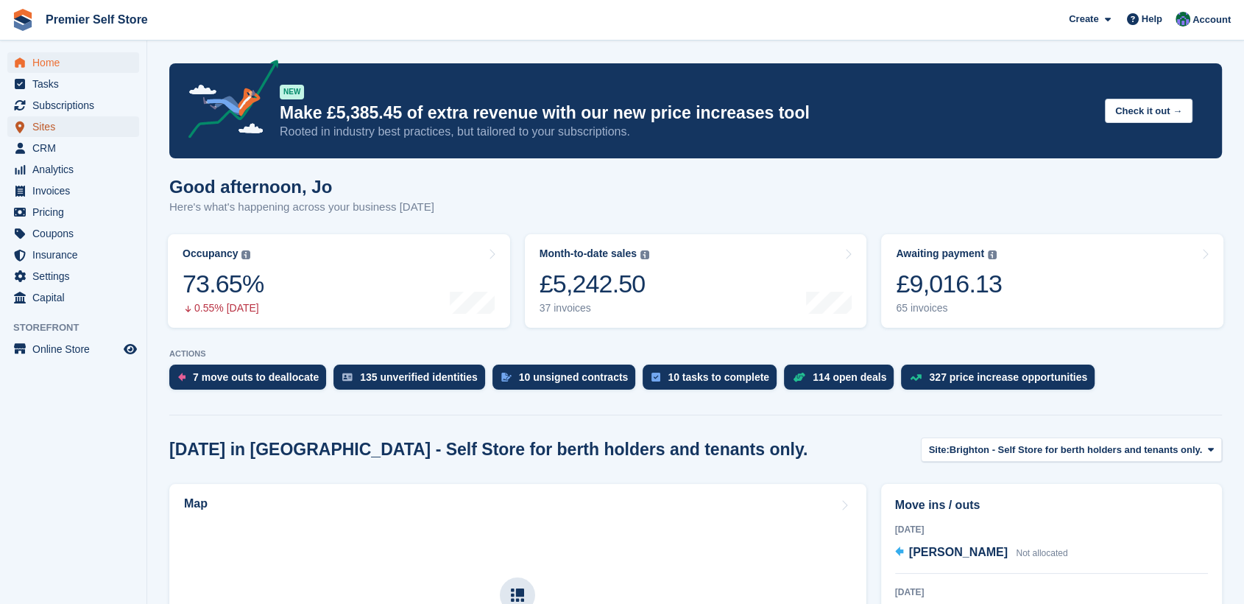
click at [46, 125] on span "Sites" at bounding box center [76, 126] width 88 height 21
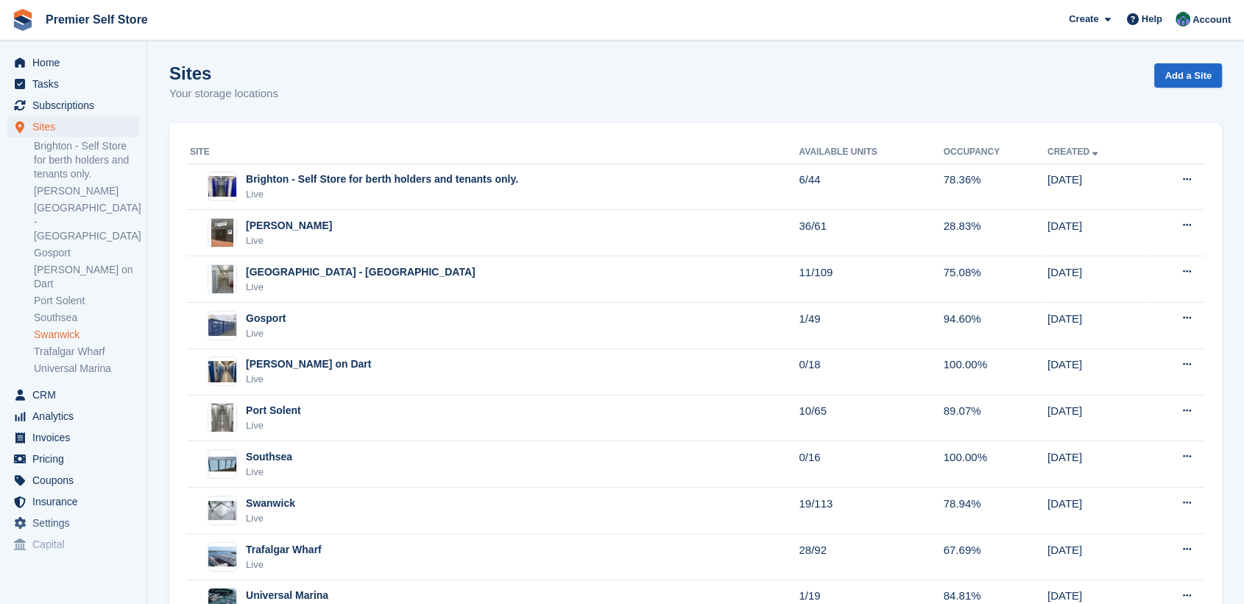
click at [56, 328] on link "Swanwick" at bounding box center [86, 335] width 105 height 14
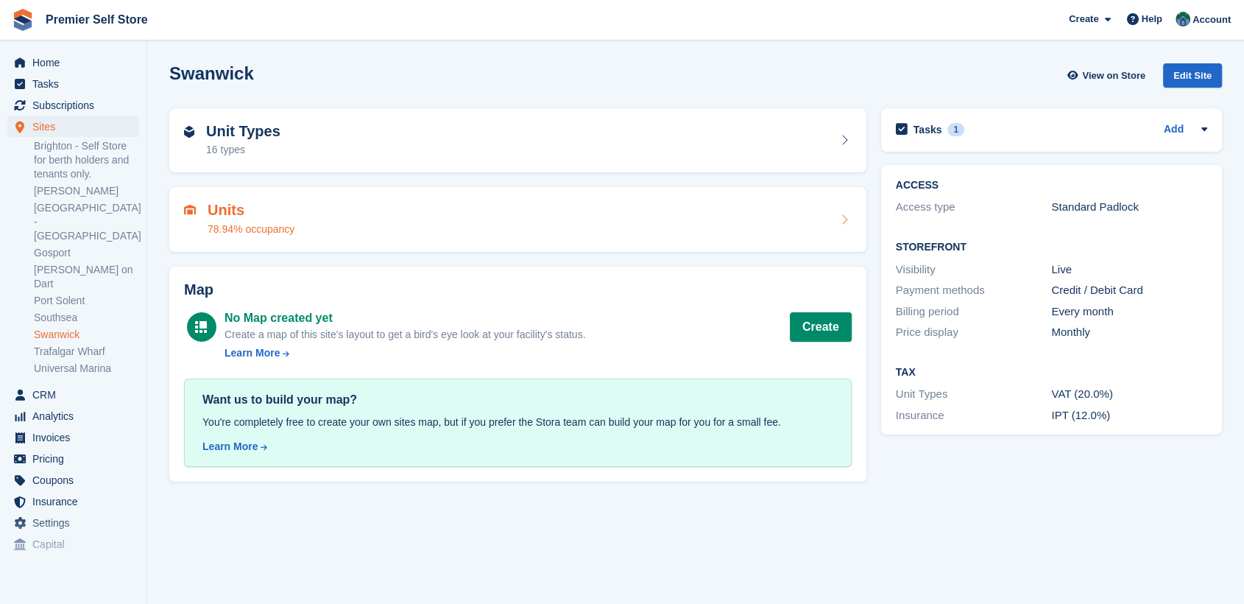
click at [352, 225] on div "Units 78.94% occupancy" at bounding box center [518, 219] width 668 height 35
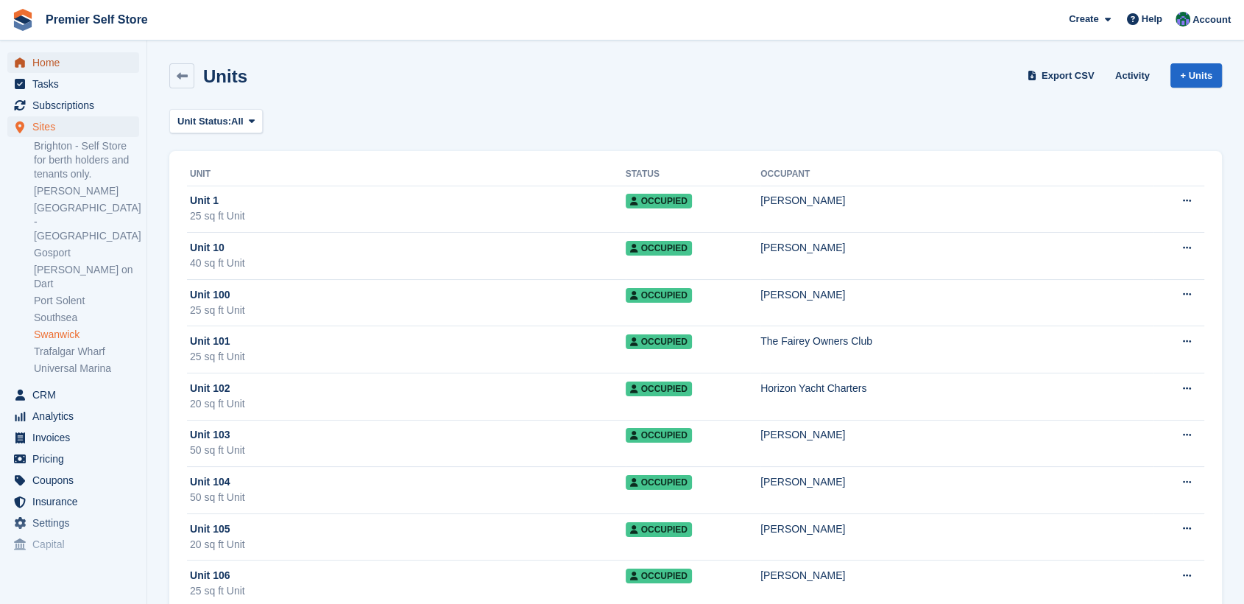
click at [49, 62] on span "Home" at bounding box center [76, 62] width 88 height 21
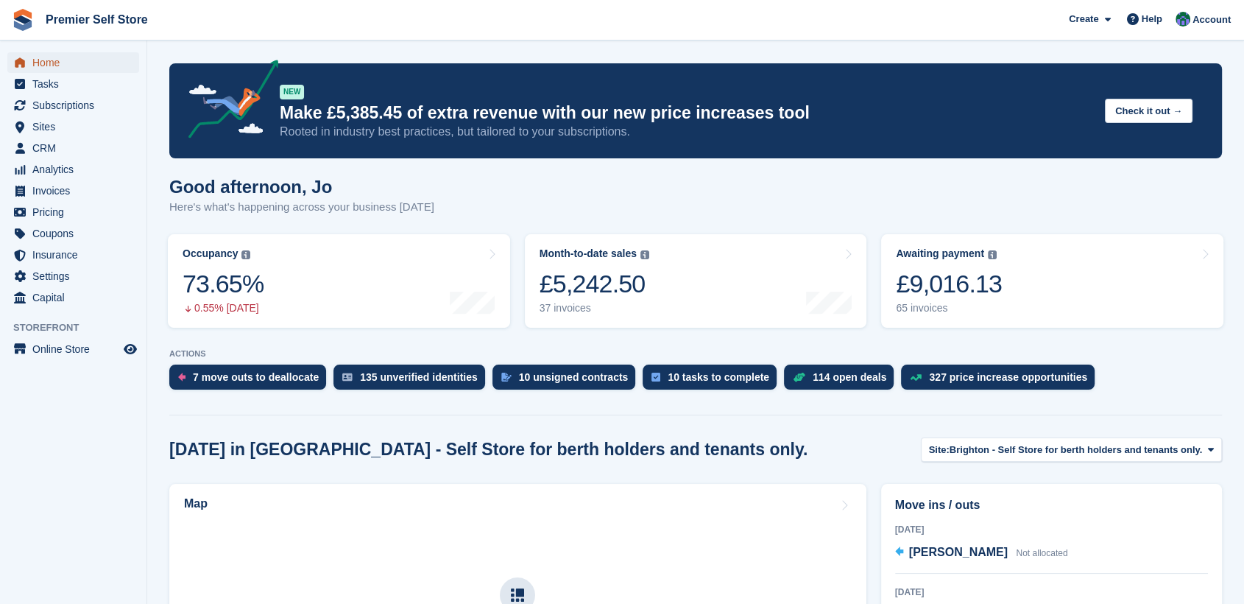
click at [52, 60] on span "Home" at bounding box center [76, 62] width 88 height 21
